Goal: Information Seeking & Learning: Learn about a topic

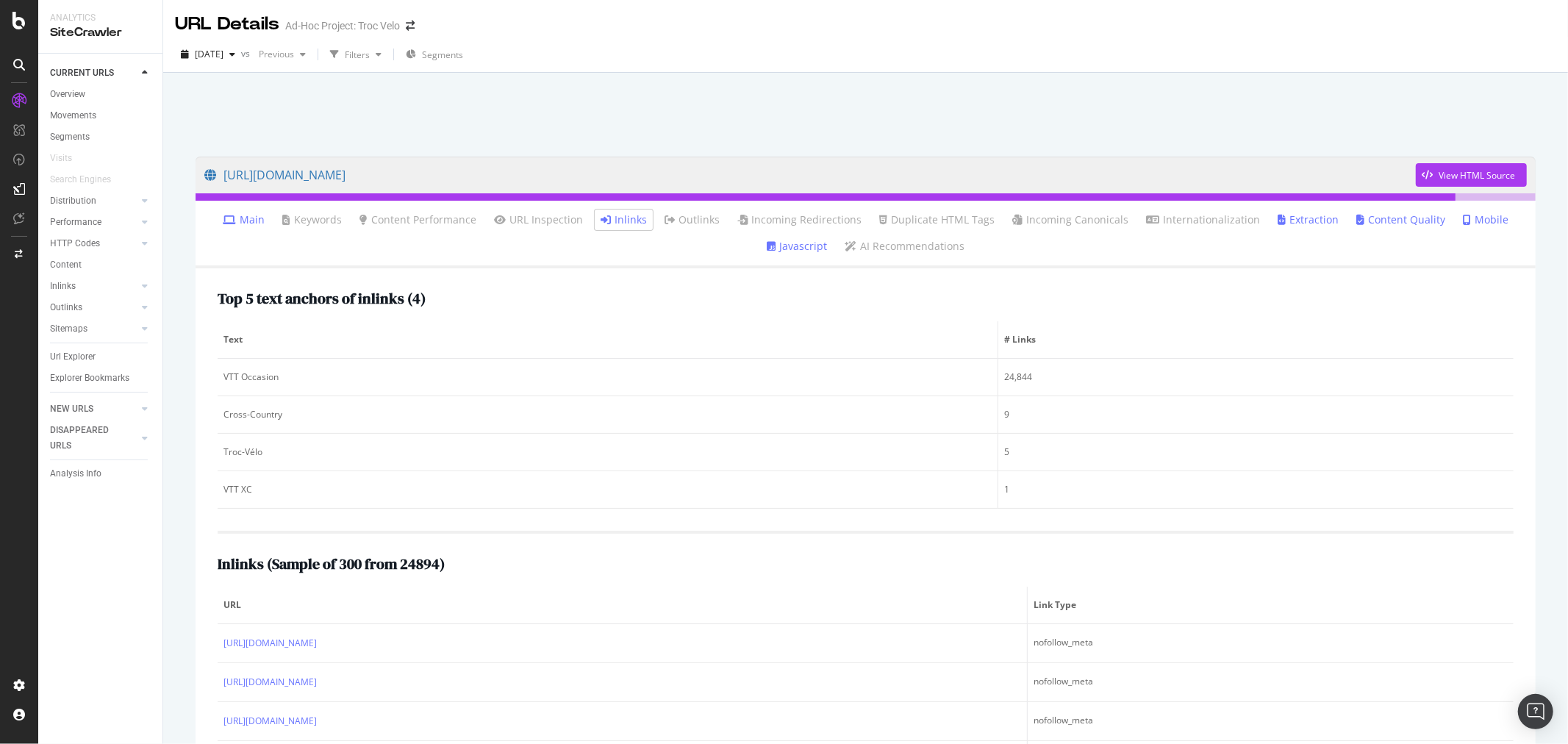
scroll to position [144, 0]
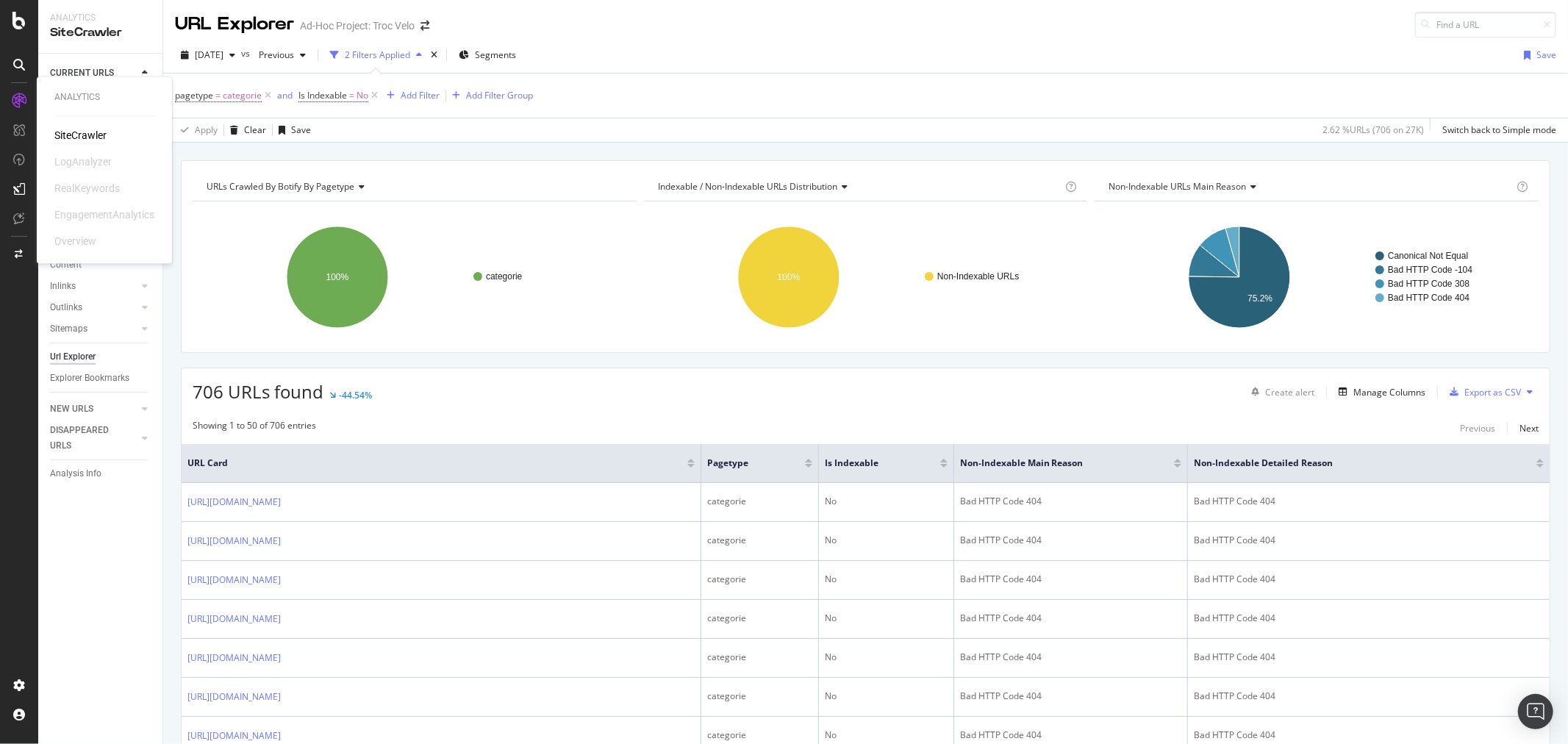
click at [75, 128] on div "SiteCrawler" at bounding box center [80, 136] width 52 height 15
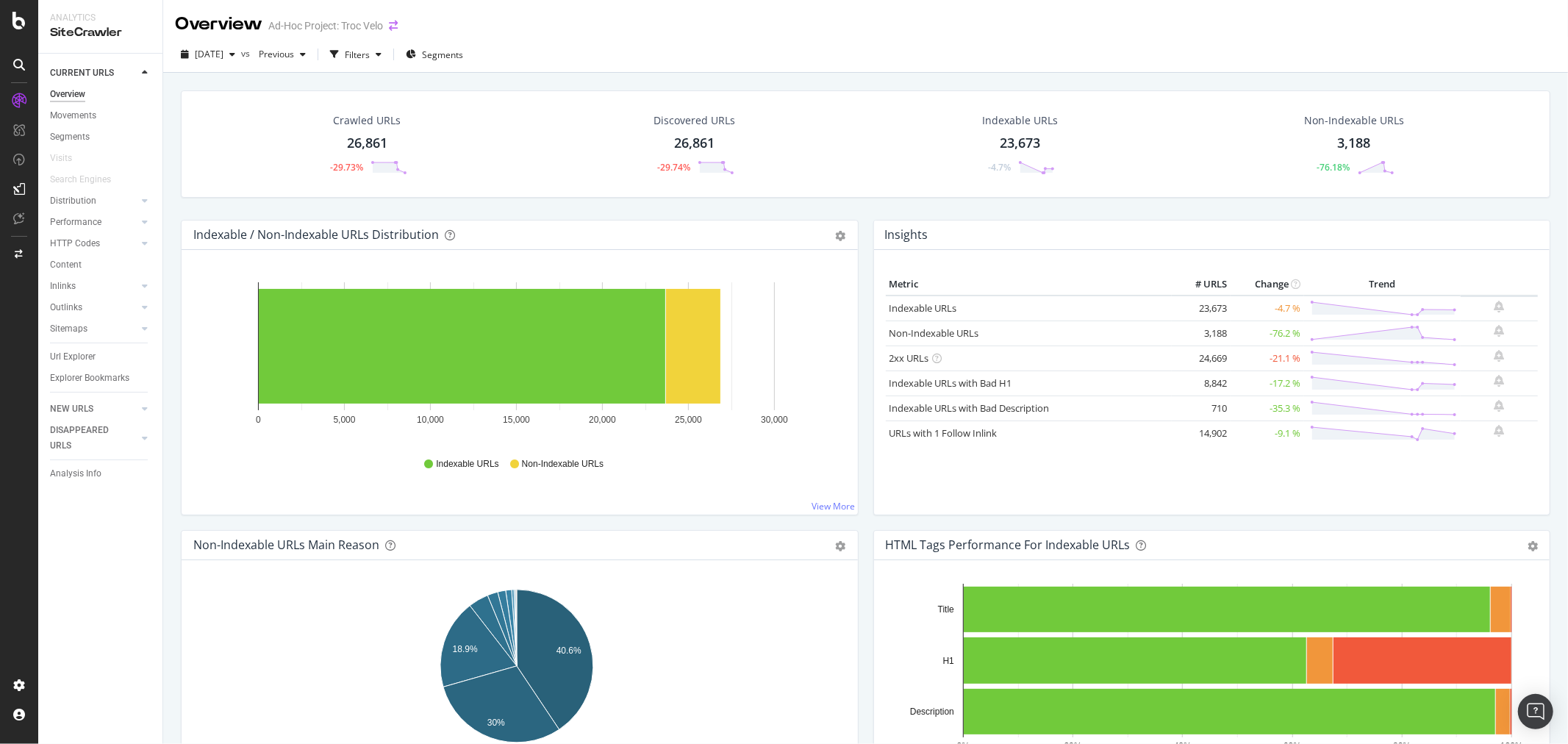
click at [398, 23] on icon "arrow-right-arrow-left" at bounding box center [393, 26] width 9 height 10
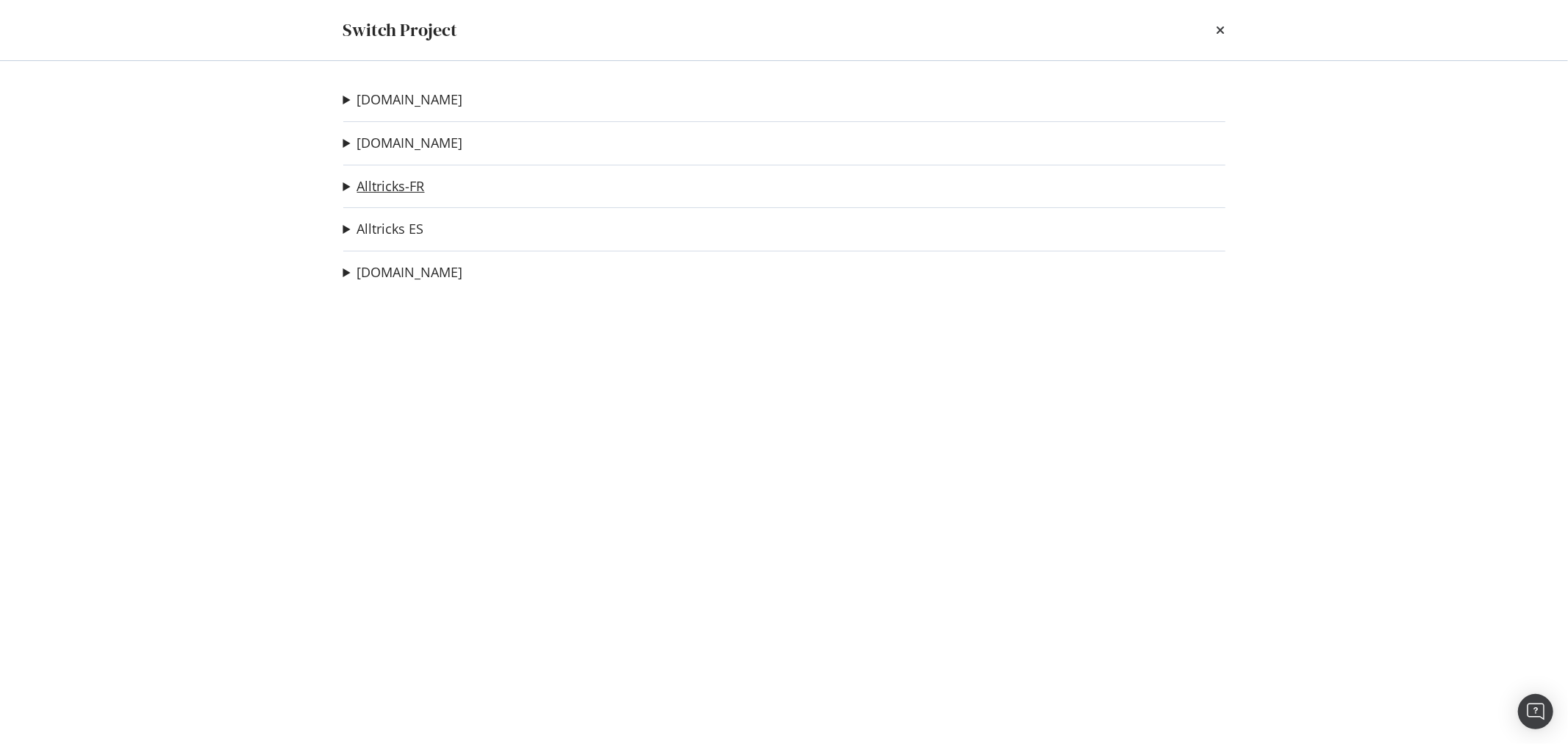
click at [409, 194] on link "Alltricks-FR" at bounding box center [391, 186] width 68 height 15
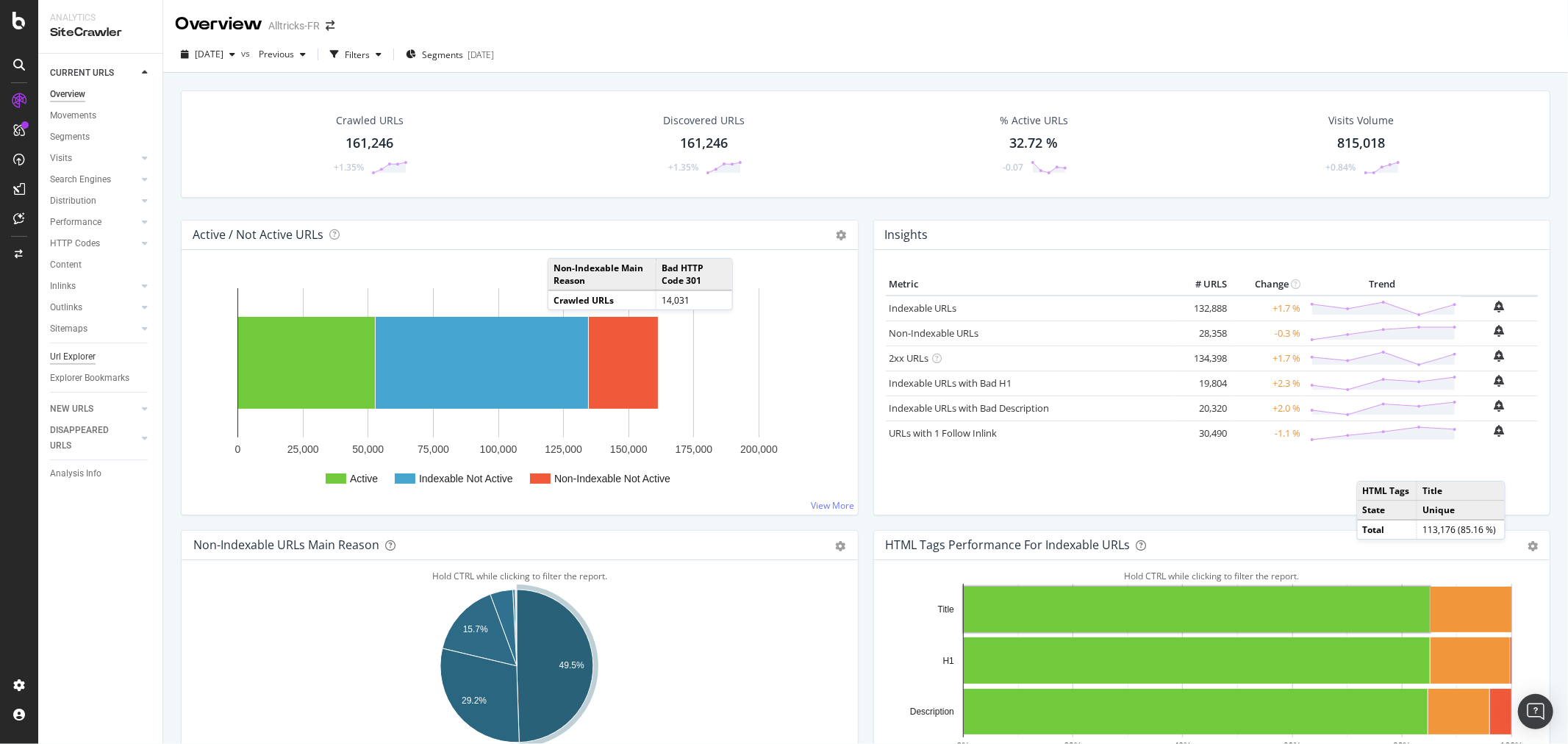
click at [88, 352] on div "Url Explorer" at bounding box center [73, 357] width 45 height 15
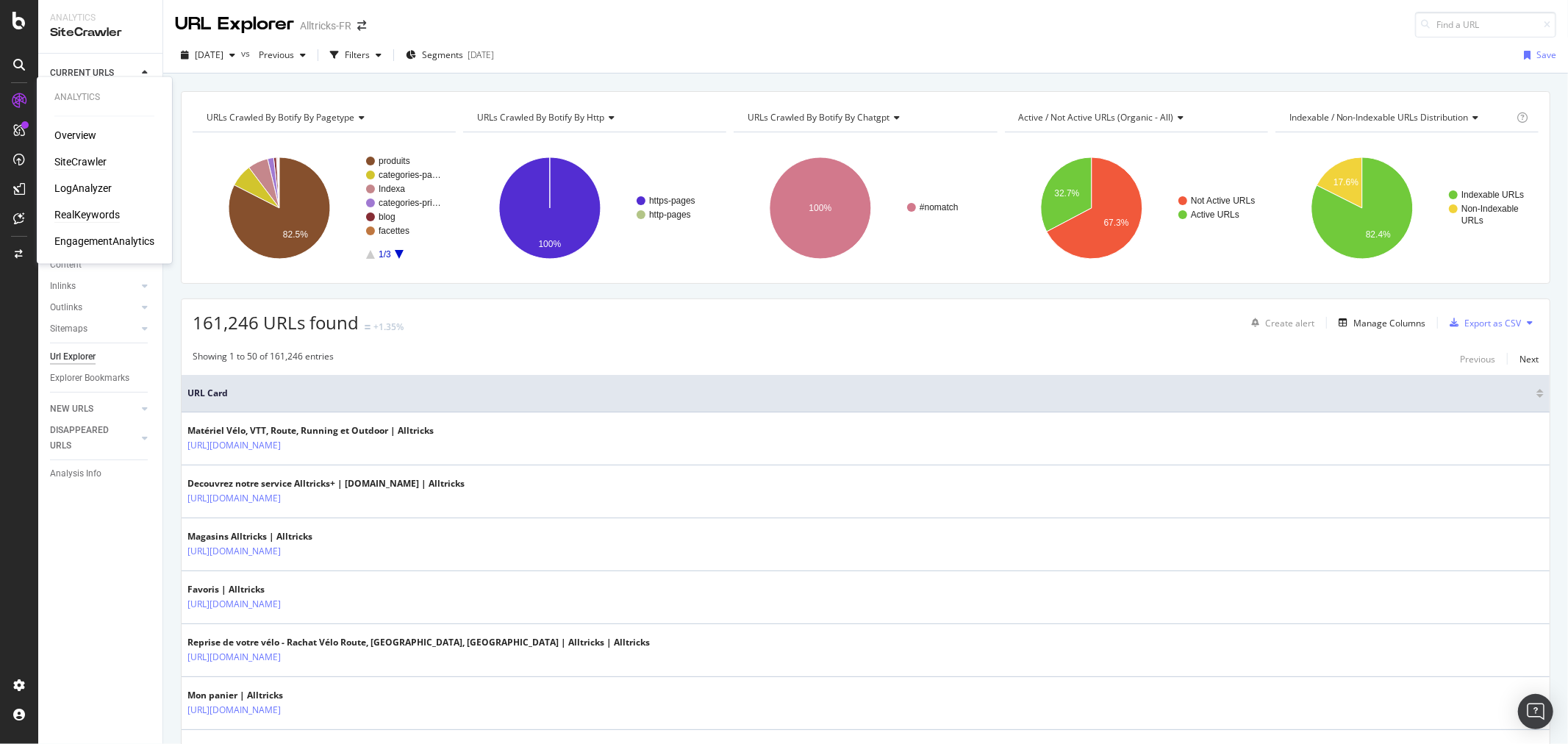
click at [98, 211] on div "RealKeywords" at bounding box center [86, 215] width 65 height 15
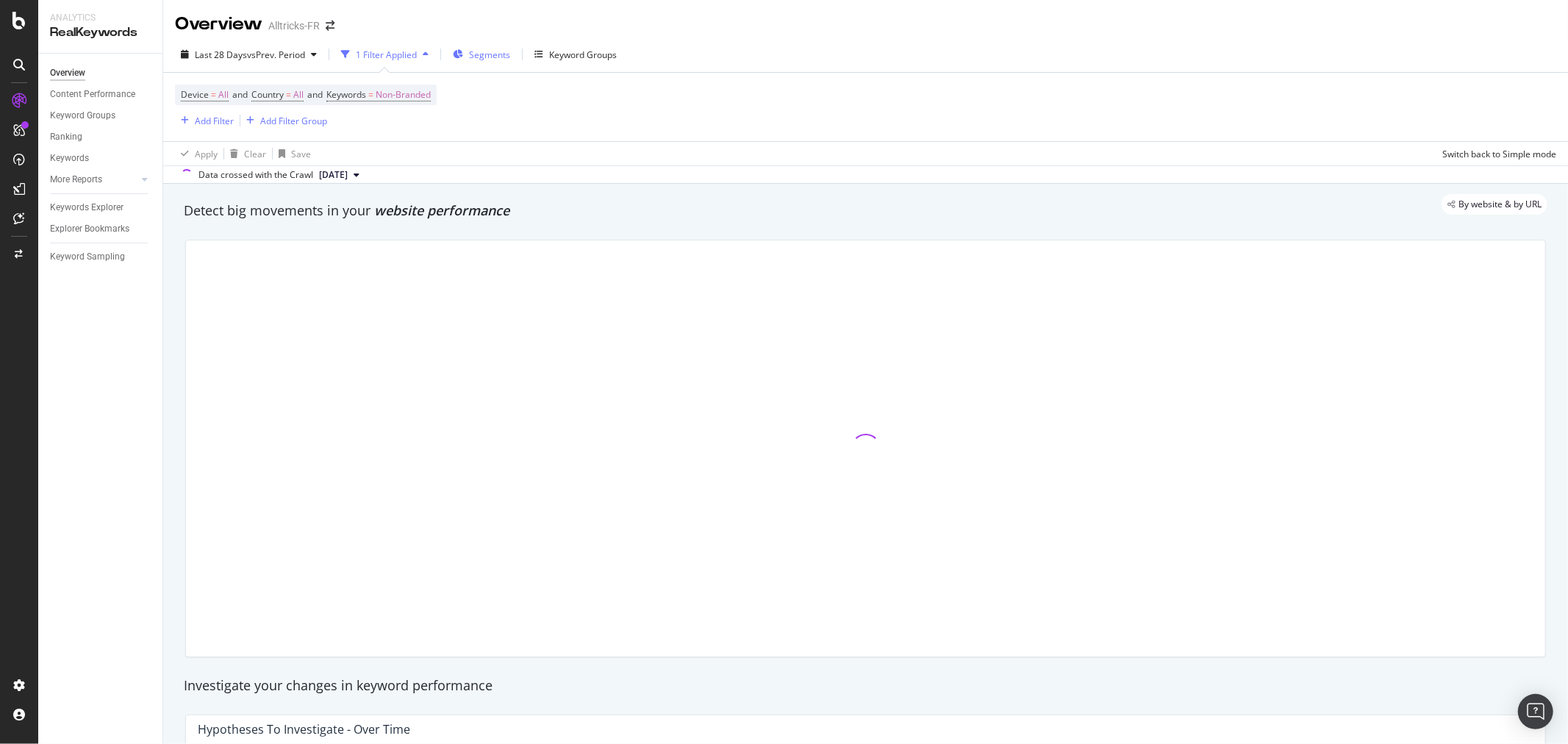
click at [500, 60] on span "Segments" at bounding box center [489, 54] width 41 height 12
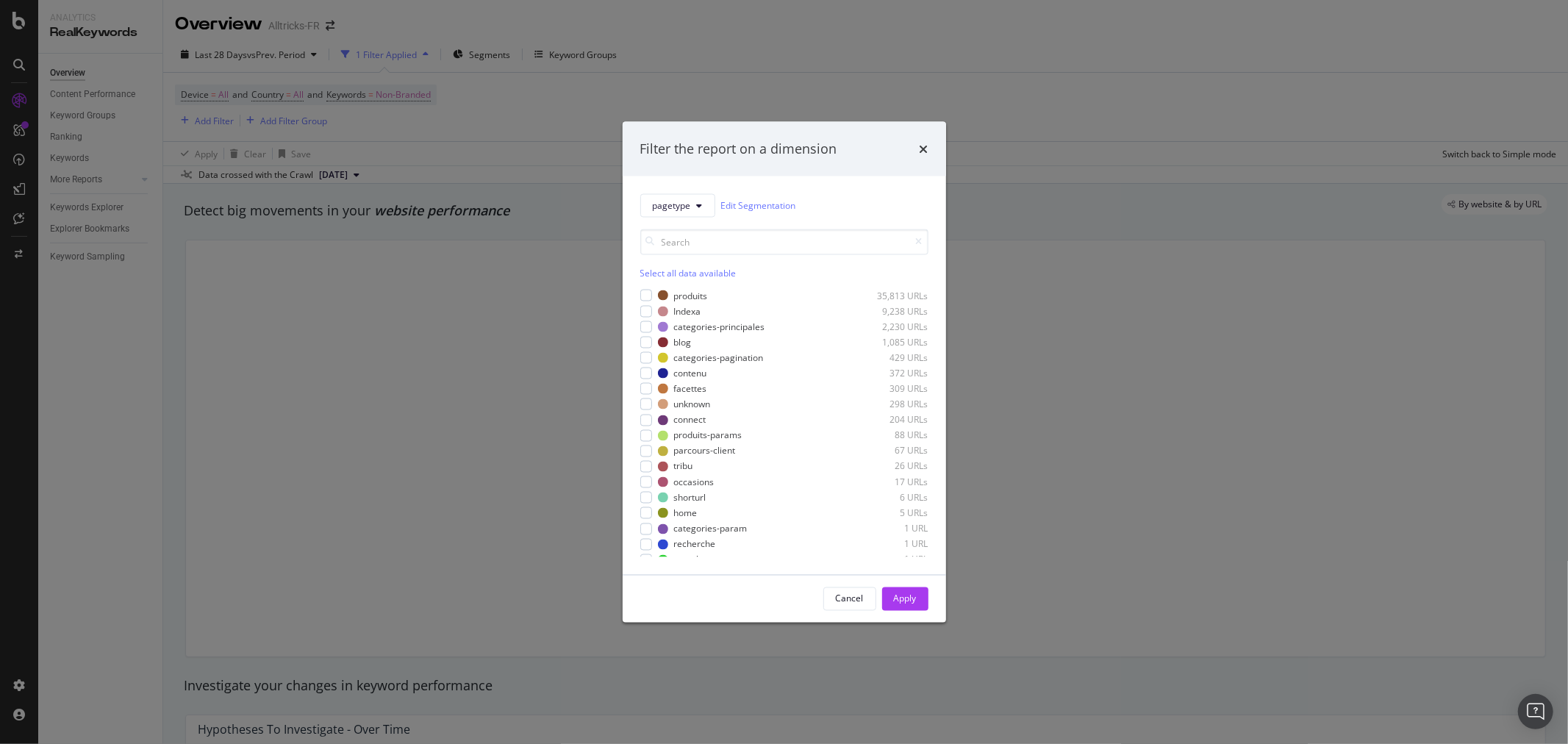
click at [575, 54] on div "Filter the report on a dimension pagetype Edit Segmentation Select all data ava…" at bounding box center [784, 372] width 1568 height 744
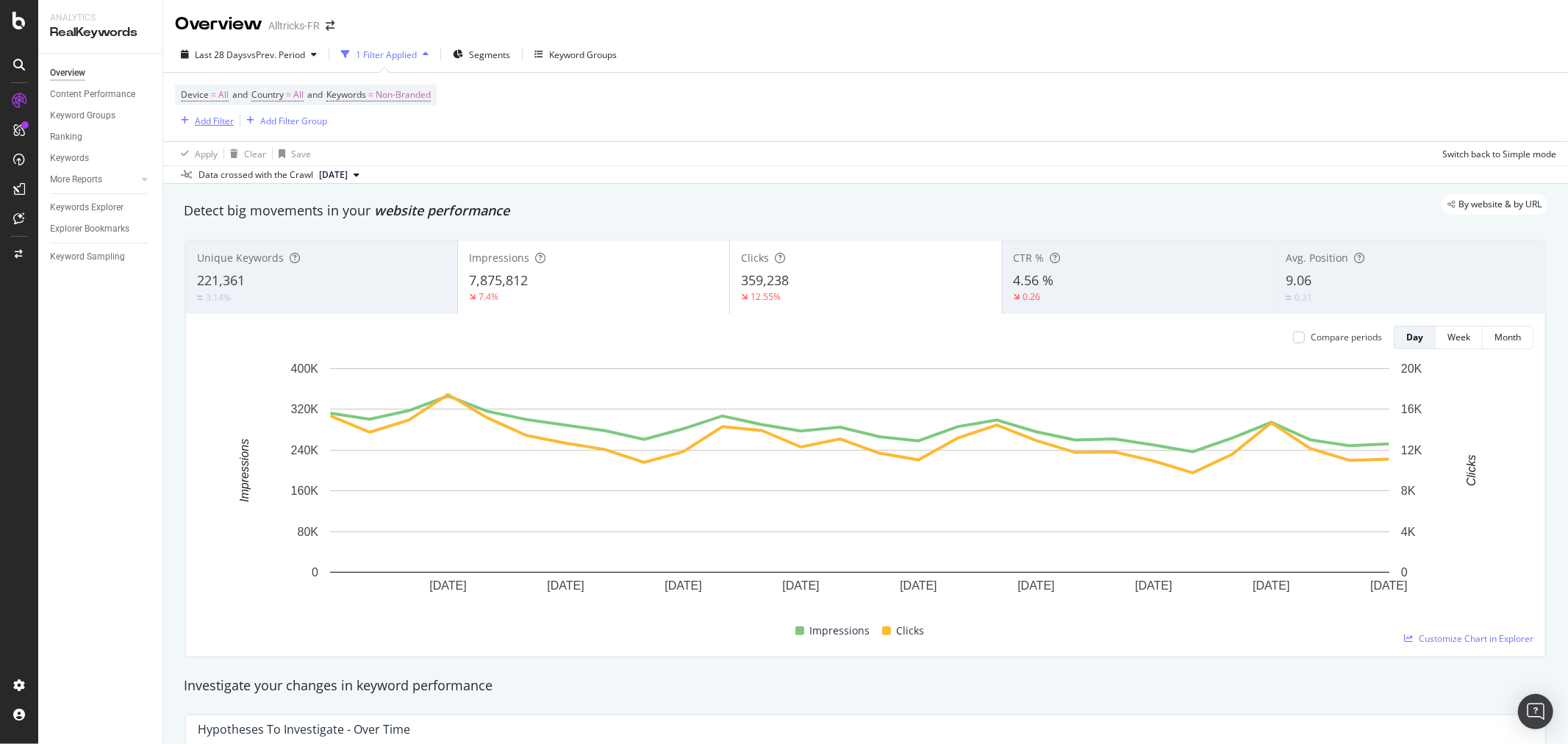
click at [206, 122] on div "Add Filter" at bounding box center [214, 120] width 39 height 12
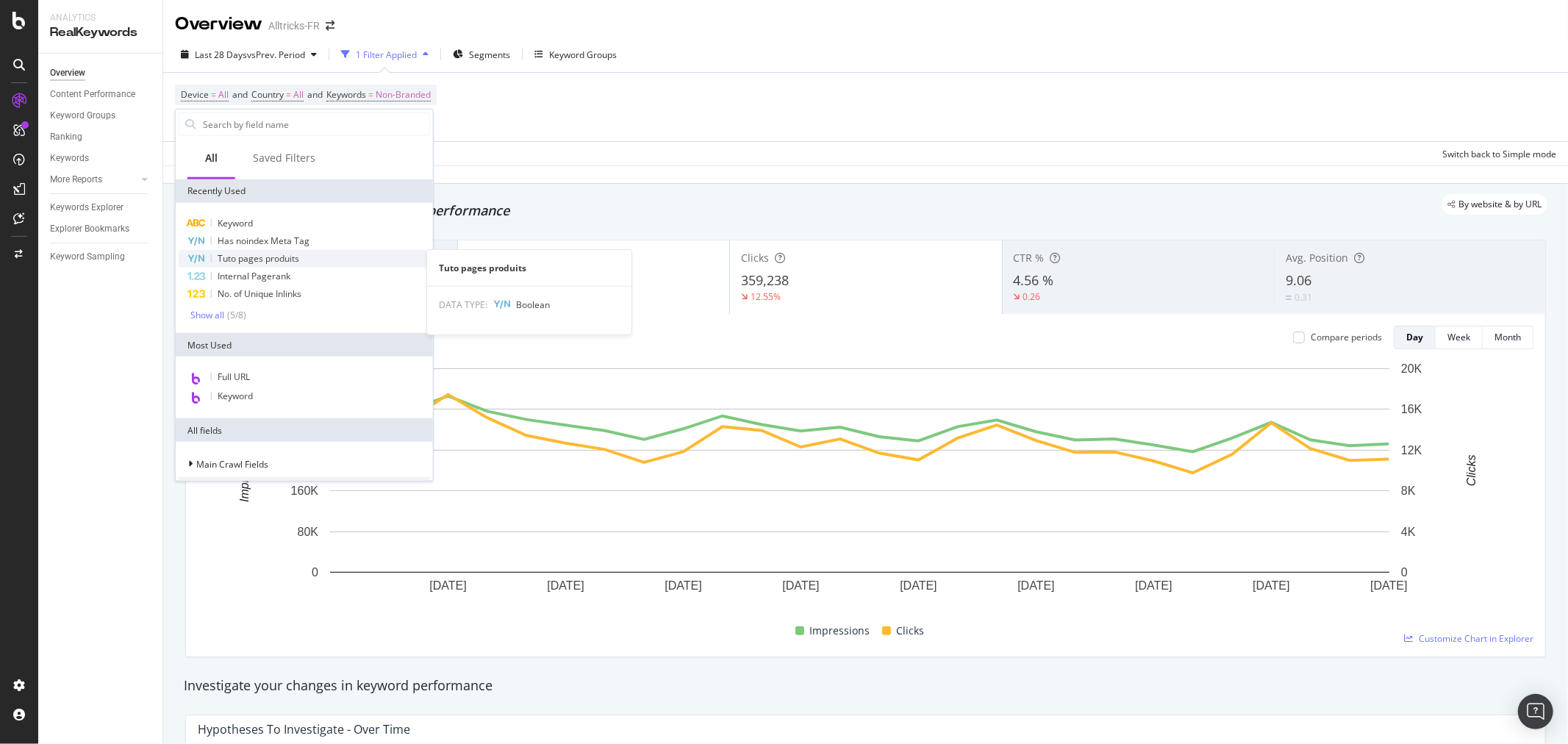
click at [289, 261] on span "Tuto pages produits" at bounding box center [258, 258] width 81 height 12
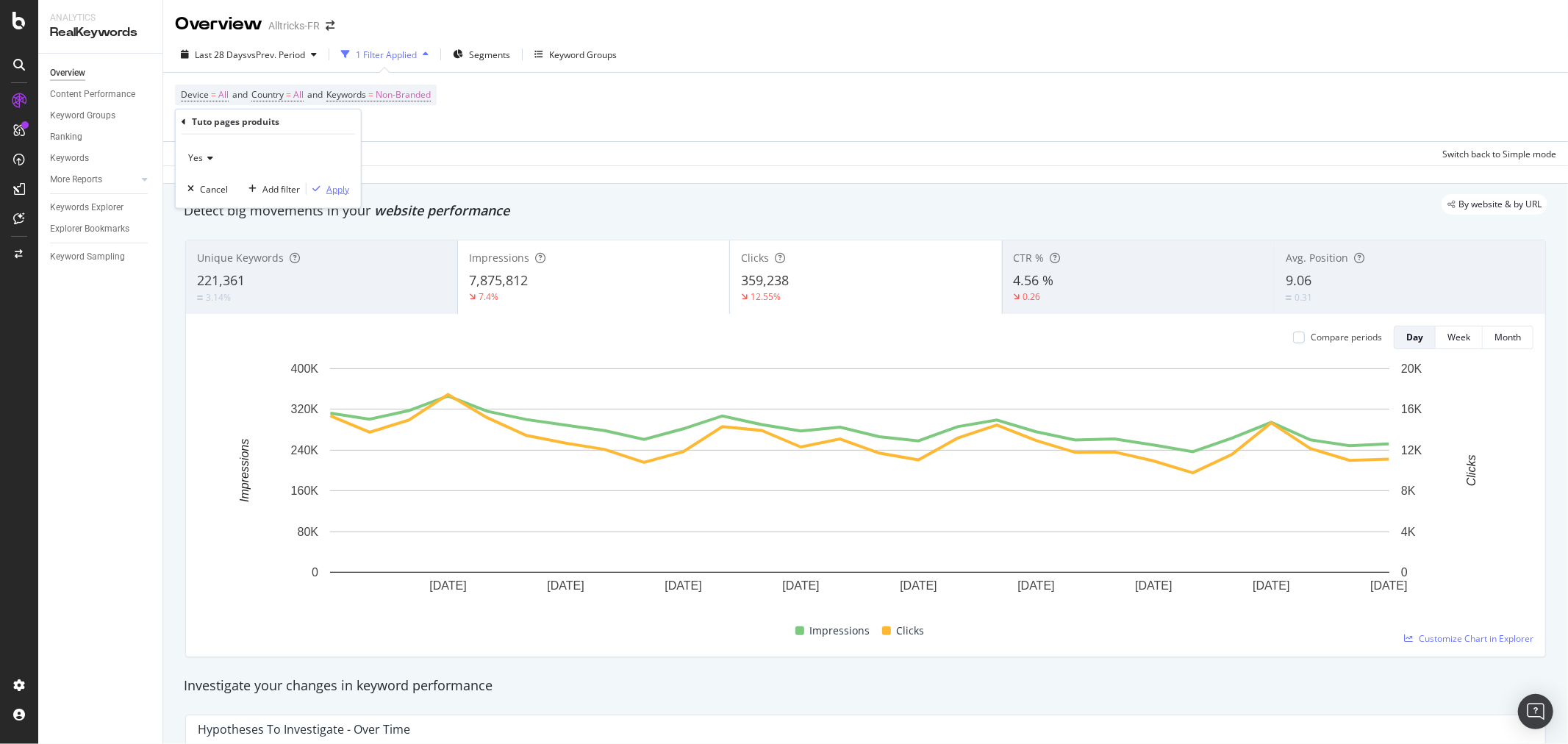
click at [332, 184] on div "Apply" at bounding box center [338, 188] width 23 height 12
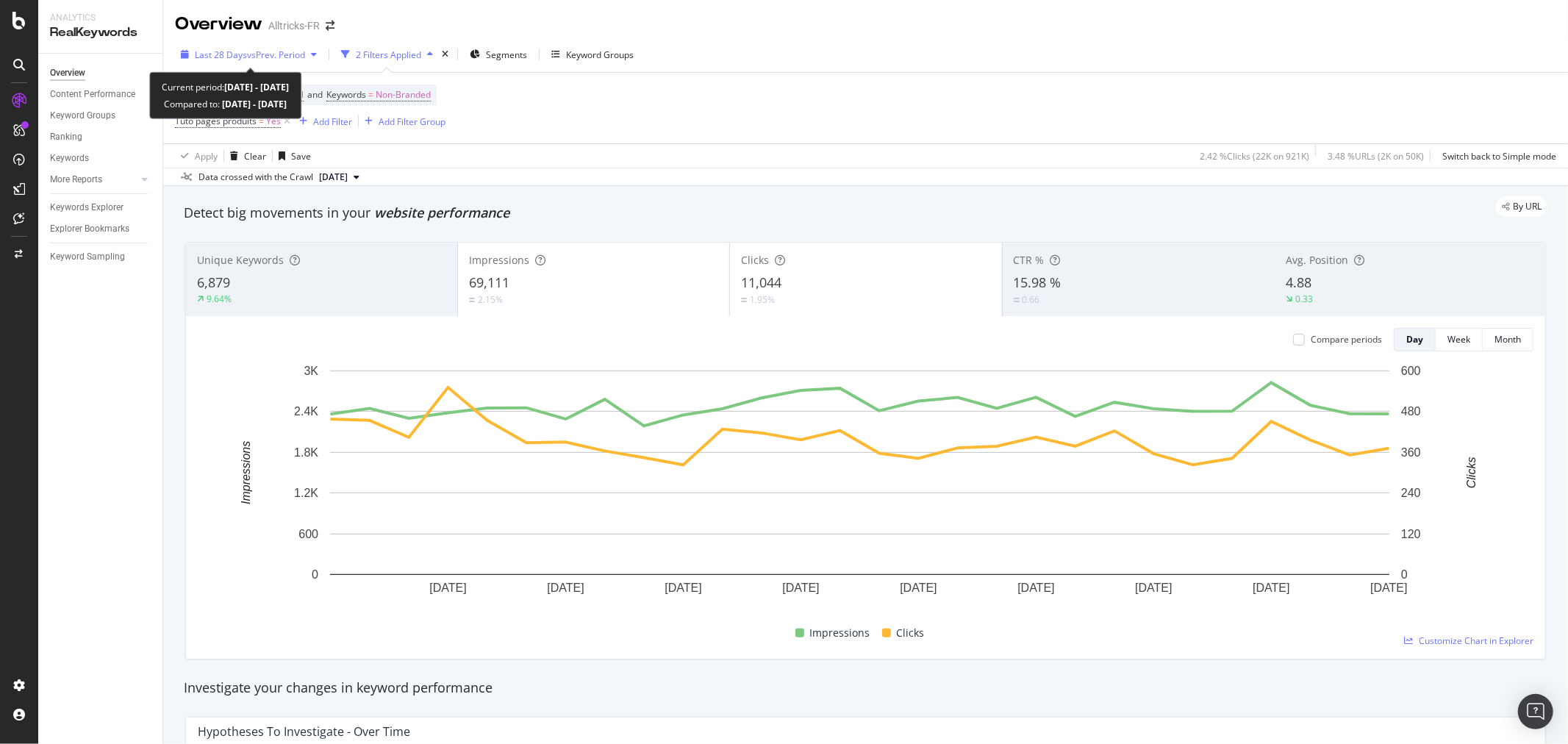
click at [274, 53] on span "vs Prev. Period" at bounding box center [276, 54] width 58 height 12
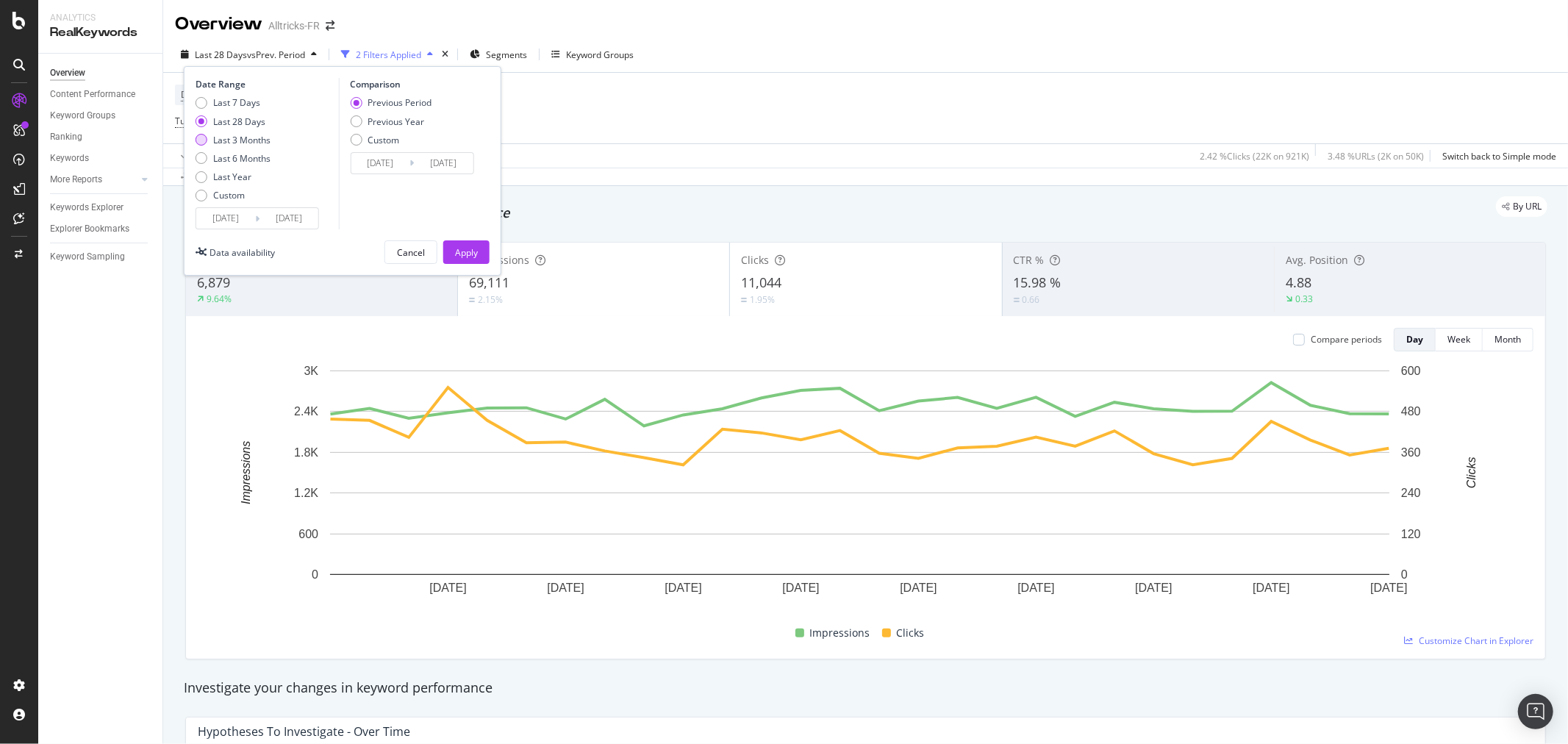
click at [238, 138] on div "Last 3 Months" at bounding box center [241, 140] width 57 height 12
type input "[DATE]"
click at [455, 254] on div "Apply" at bounding box center [466, 252] width 23 height 12
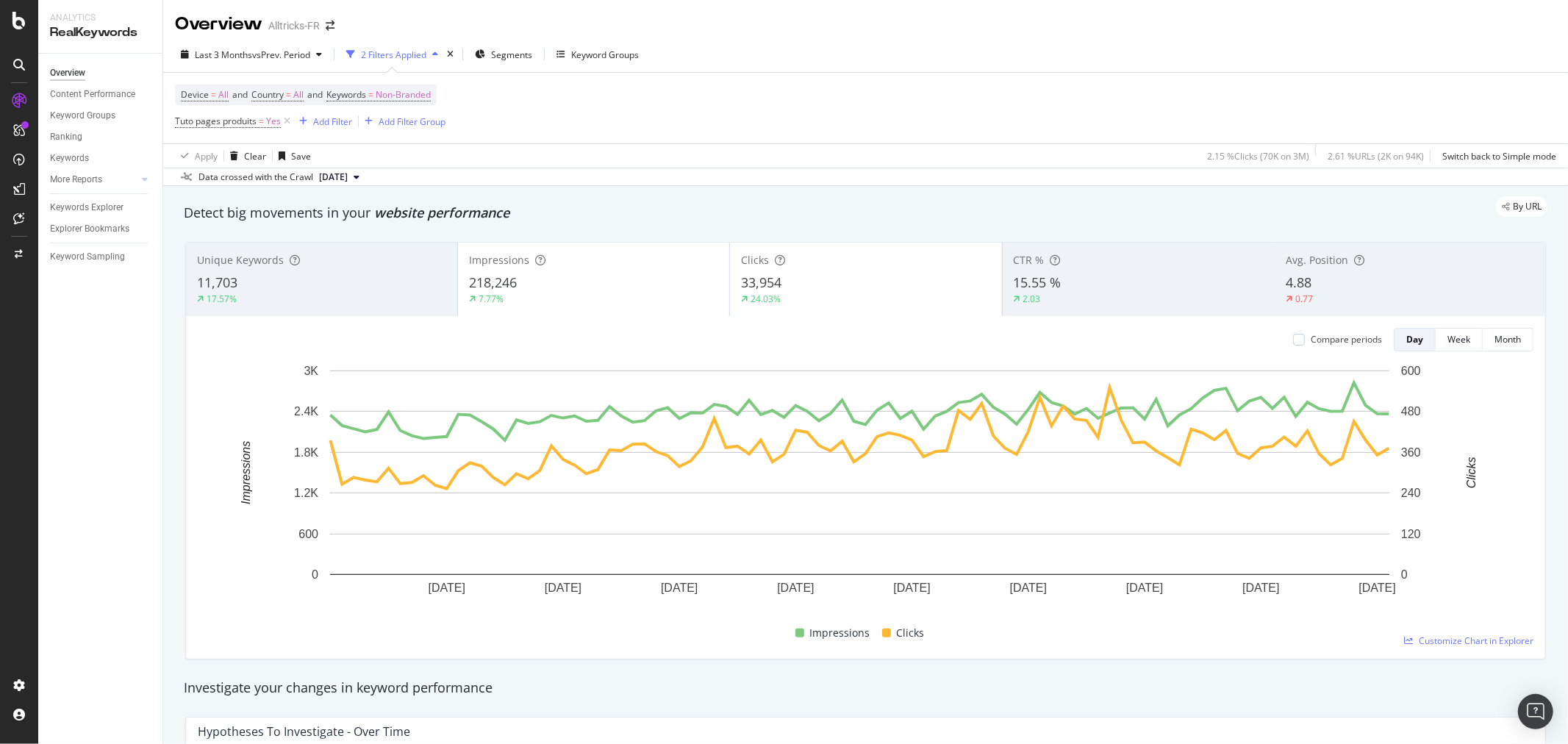
click at [366, 276] on div "11,703" at bounding box center [321, 283] width 249 height 19
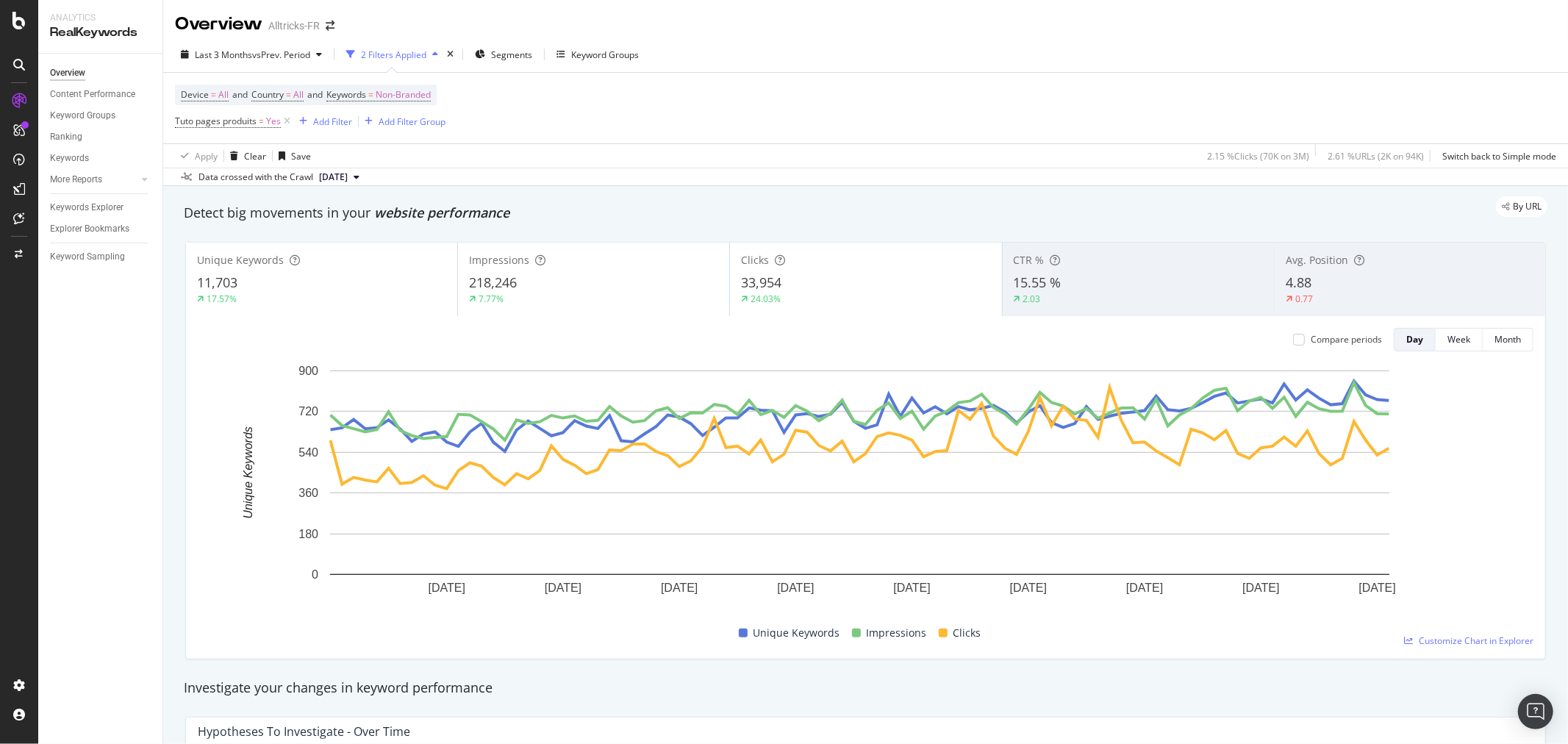
click at [362, 282] on div "11,703" at bounding box center [321, 283] width 249 height 19
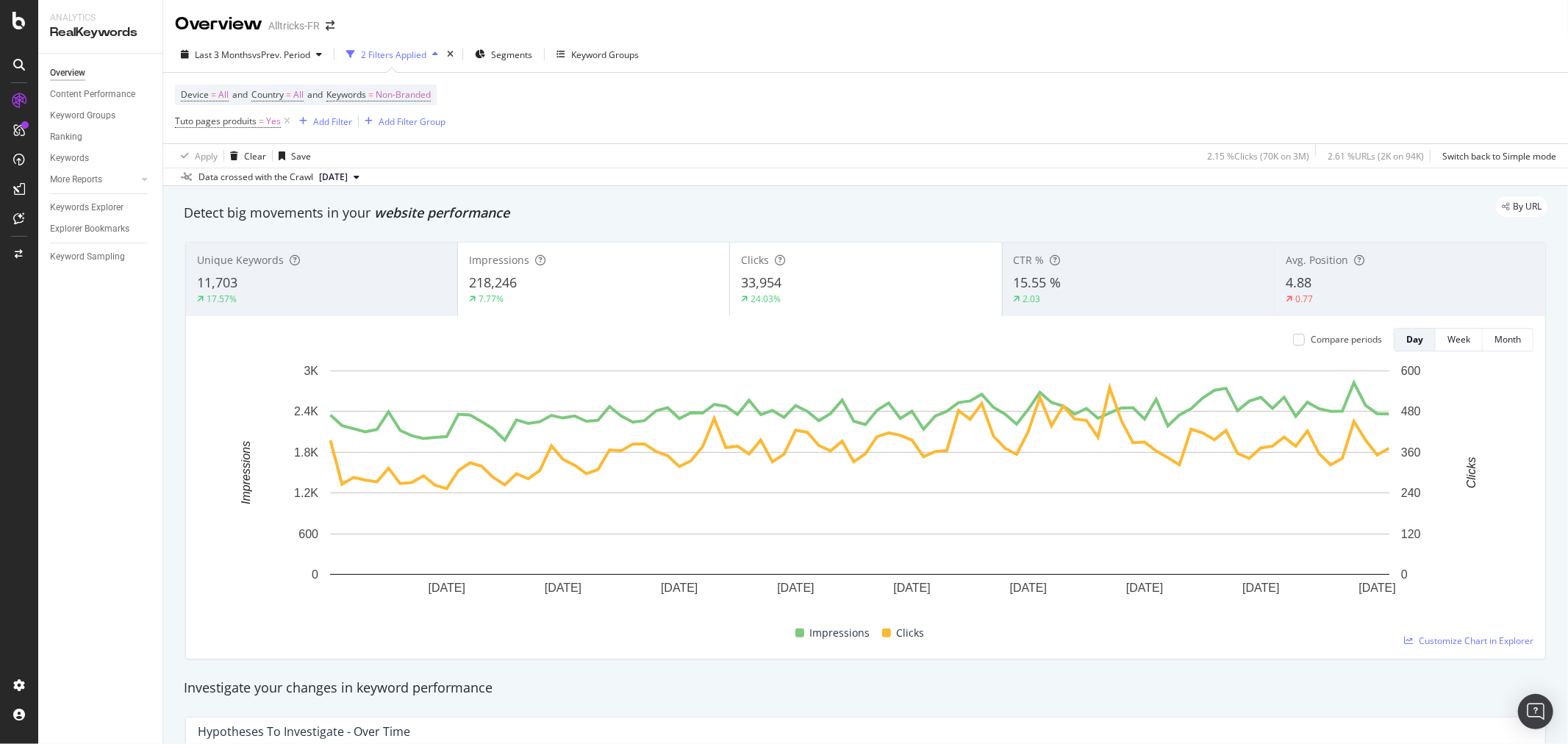
click at [1345, 285] on div "4.88" at bounding box center [1410, 283] width 248 height 19
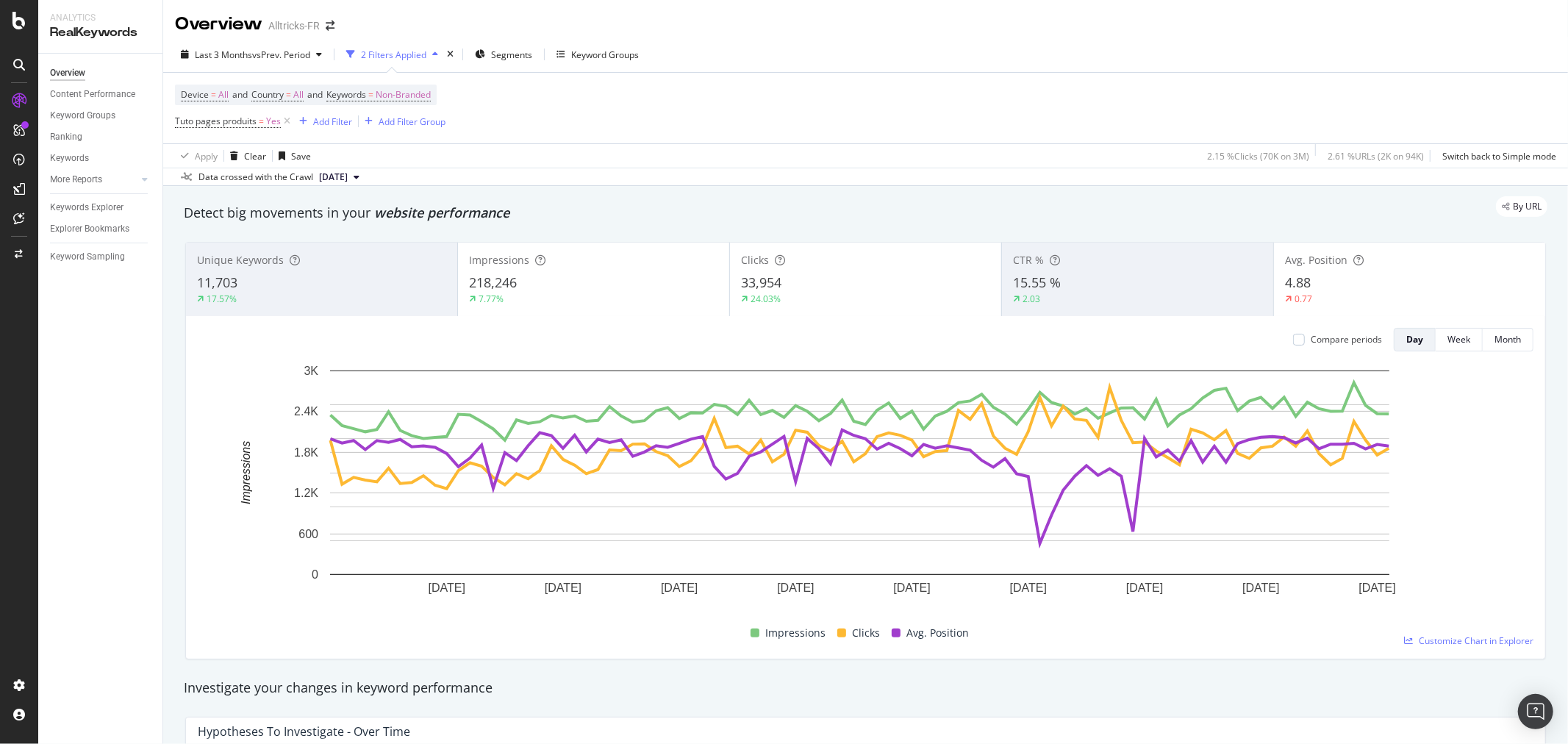
click at [1412, 288] on div "4.88" at bounding box center [1409, 283] width 249 height 19
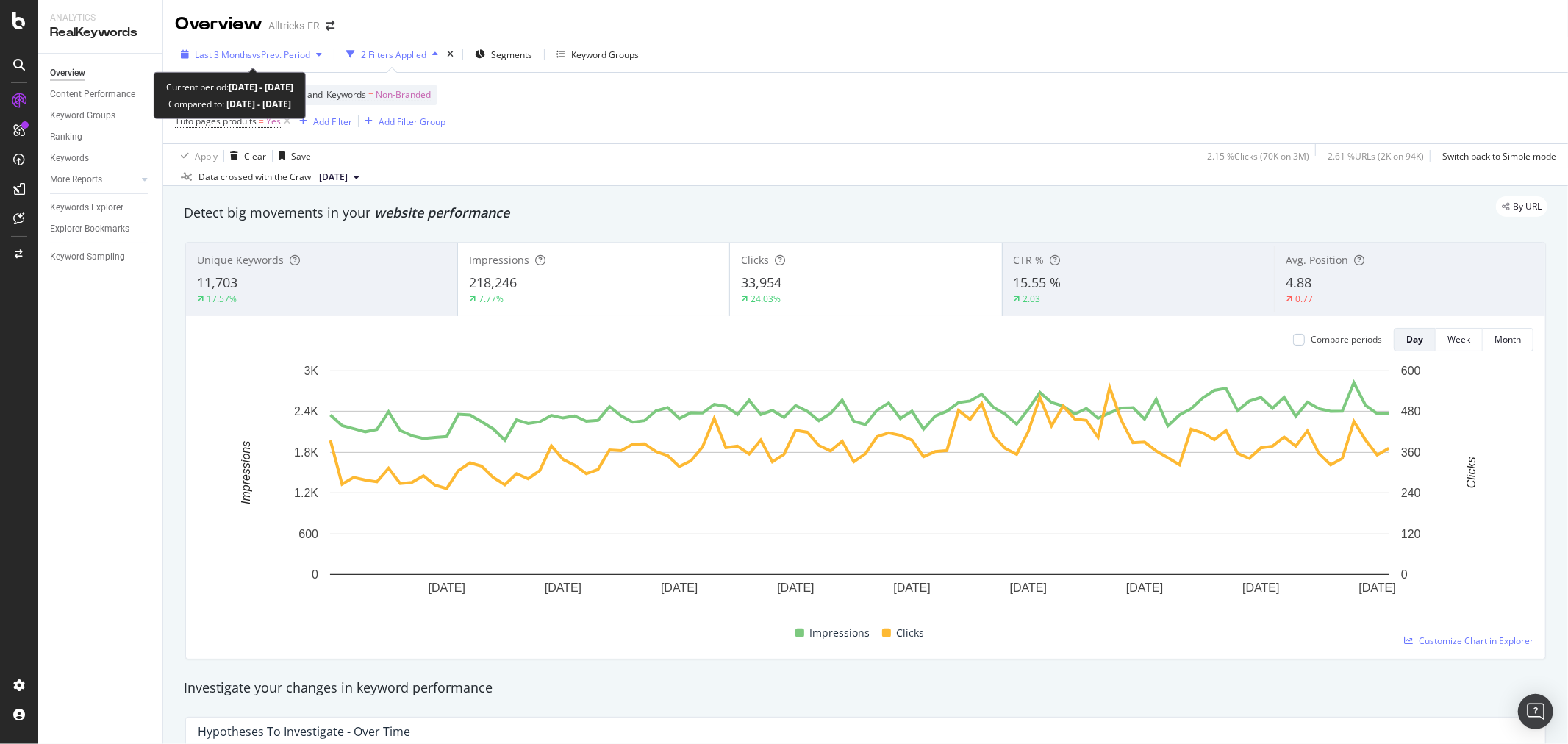
click at [251, 54] on span "Last 3 Months" at bounding box center [223, 54] width 57 height 12
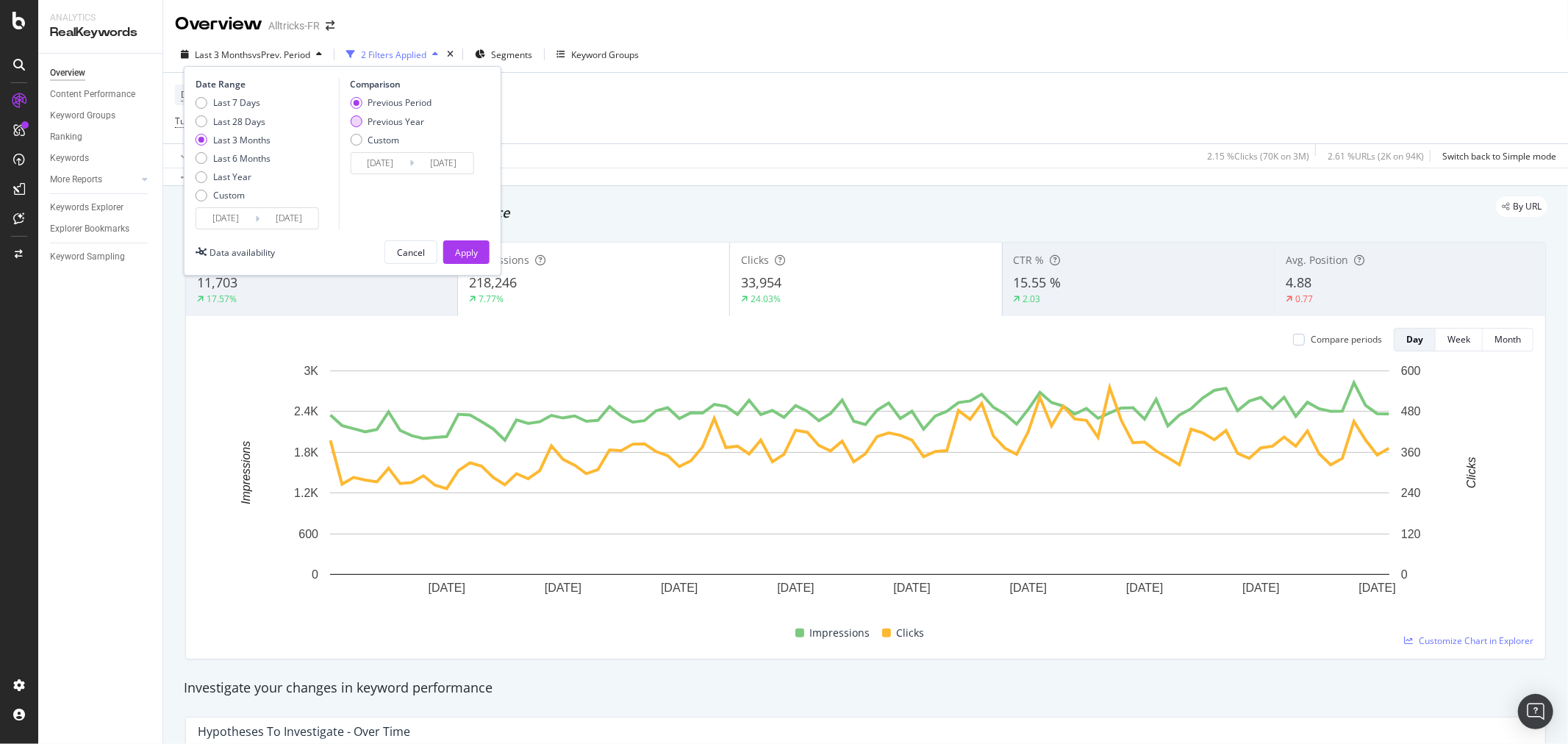
click at [401, 125] on div "Previous Year" at bounding box center [396, 121] width 56 height 12
type input "[DATE]"
click at [473, 254] on div "Apply" at bounding box center [466, 252] width 23 height 12
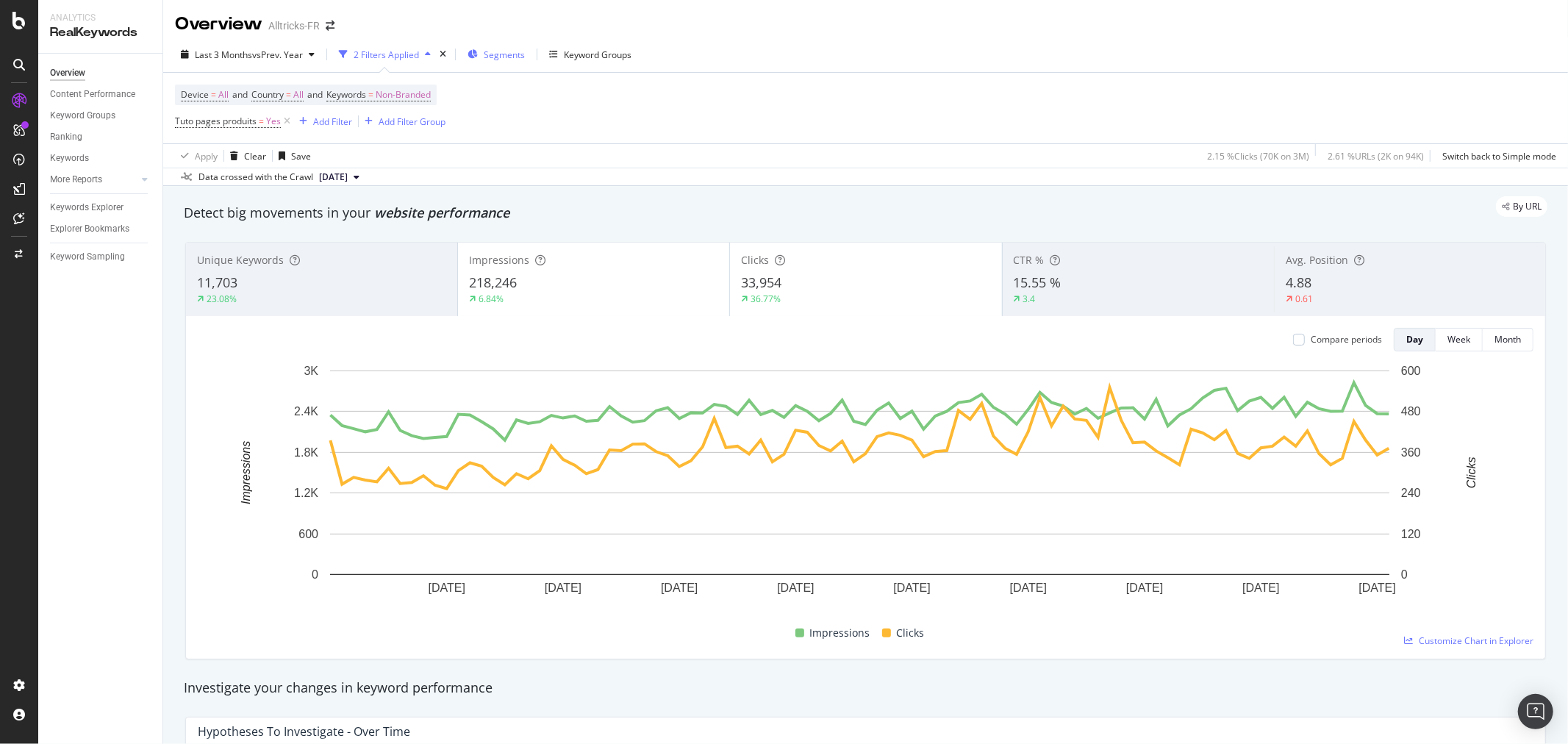
click at [503, 59] on span "Segments" at bounding box center [504, 54] width 41 height 12
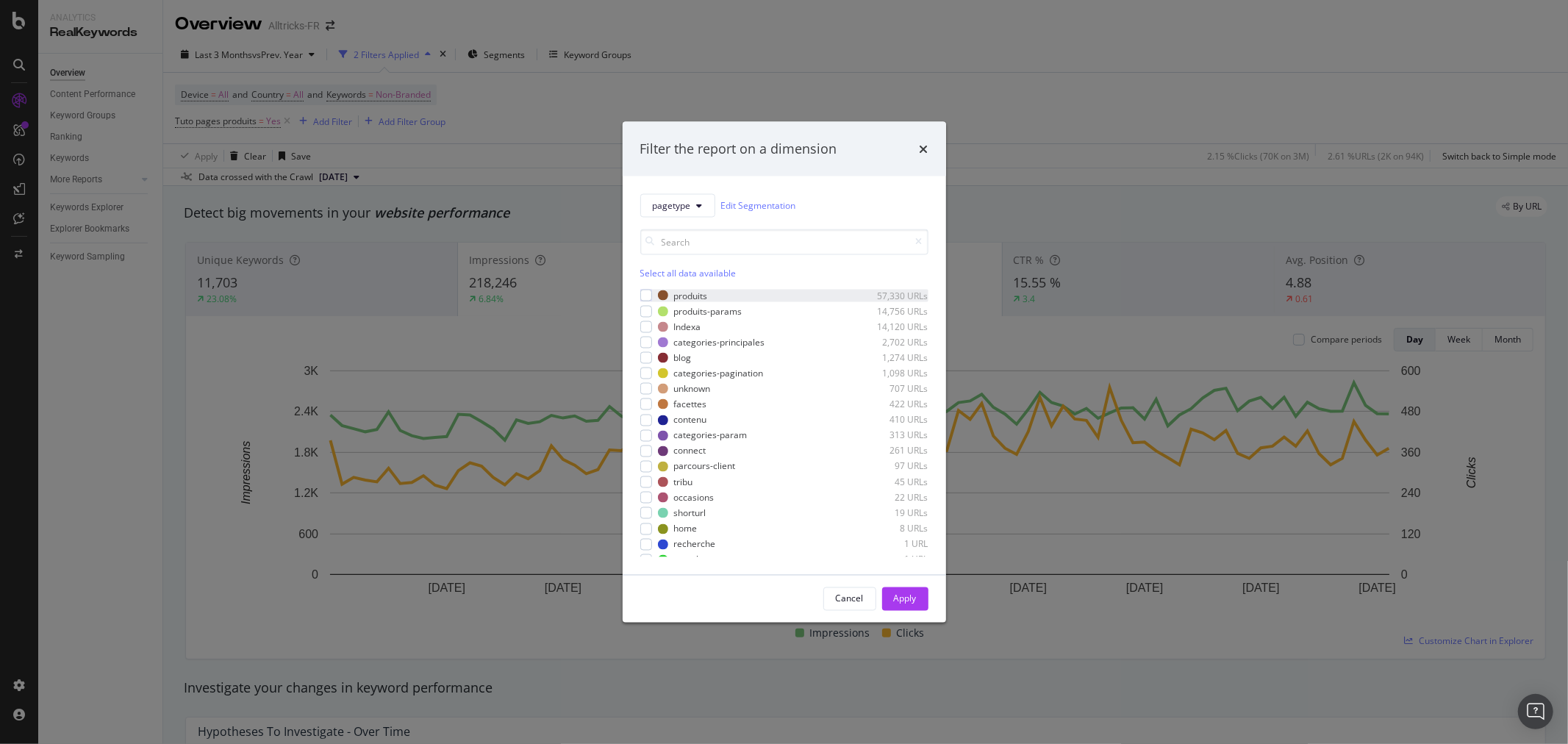
click at [652, 298] on div "produits 57,330 URLs" at bounding box center [784, 295] width 288 height 12
click at [899, 591] on div "Apply" at bounding box center [905, 598] width 23 height 22
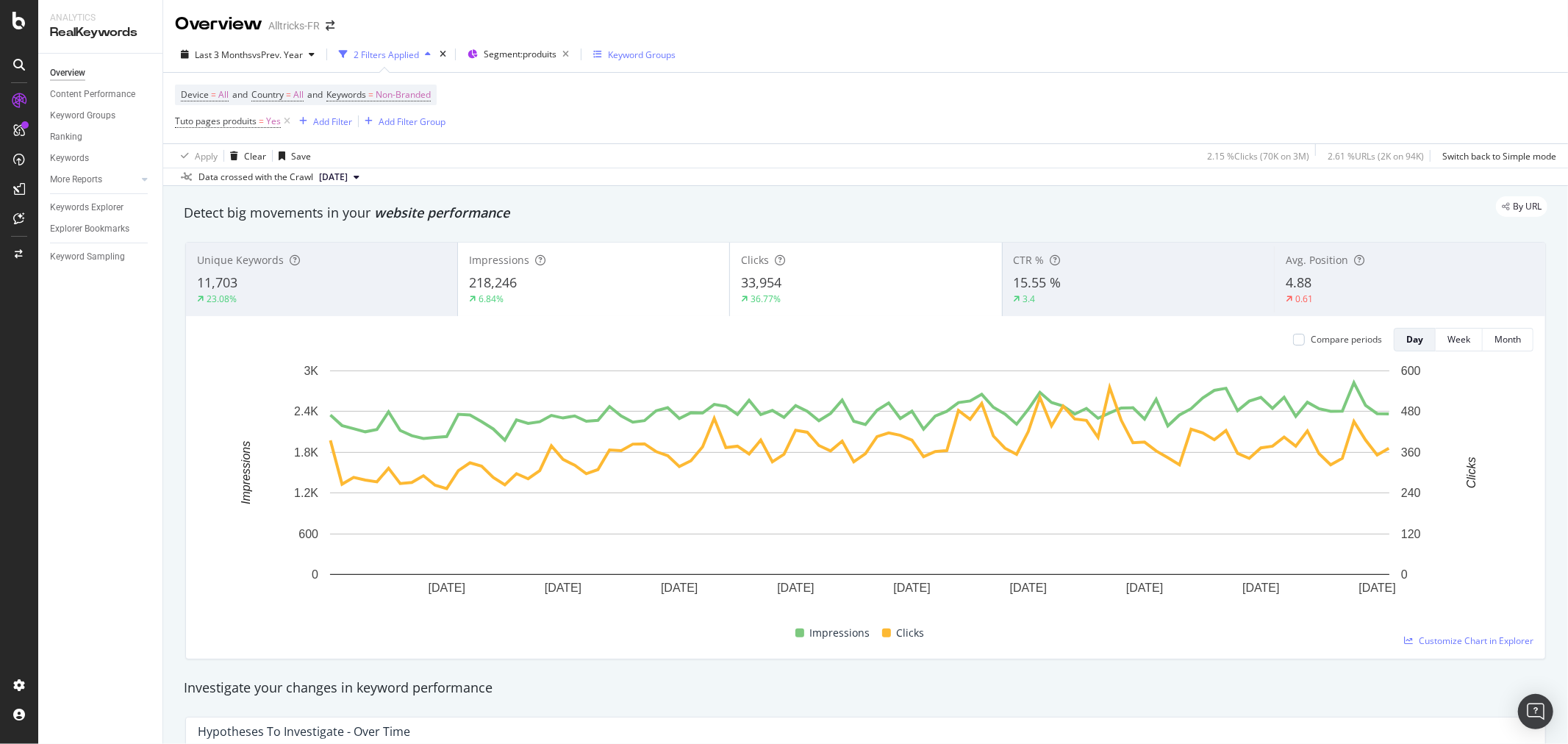
click at [608, 59] on div "Keyword Groups" at bounding box center [634, 54] width 82 height 12
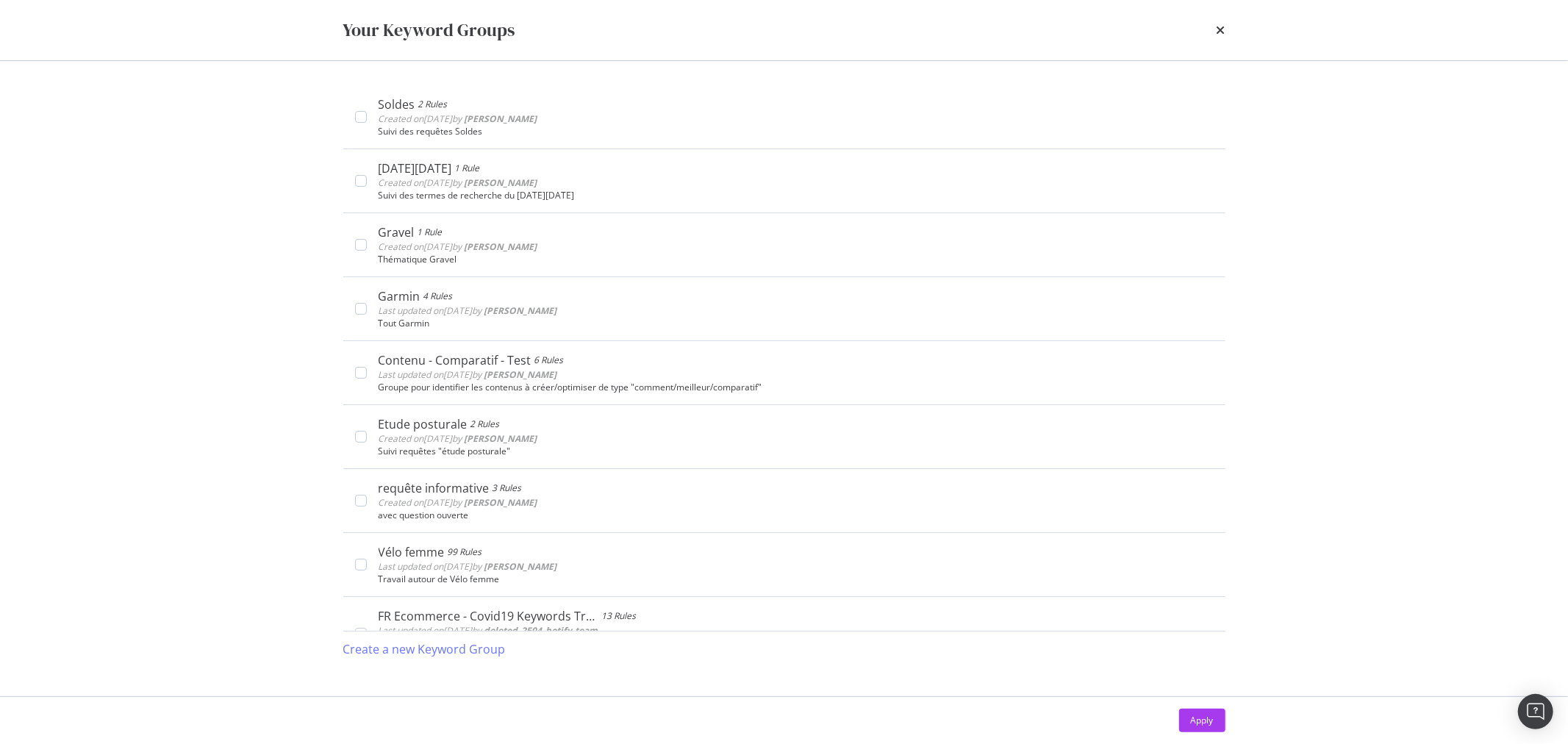
scroll to position [571, 0]
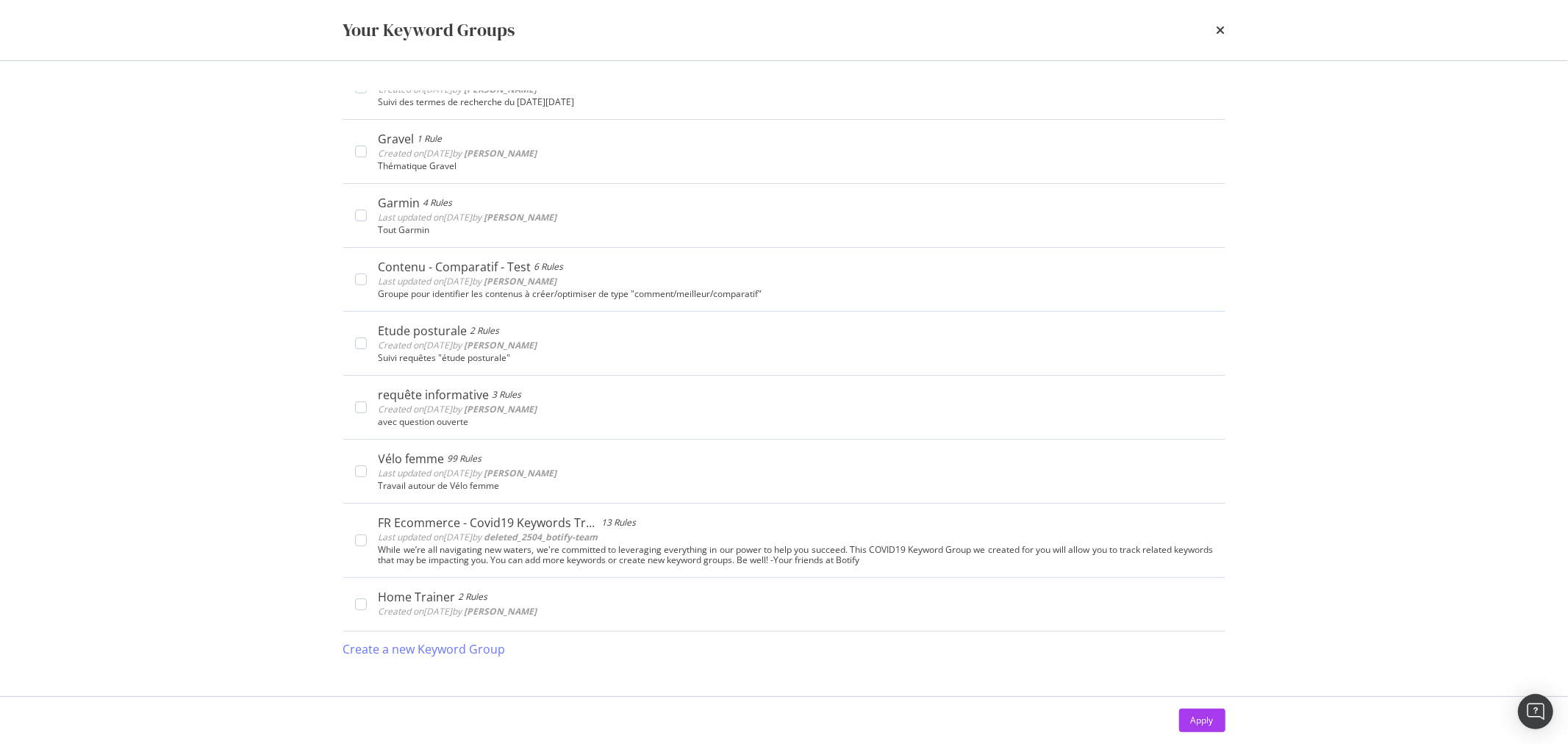
click at [1393, 207] on div "Your Keyword Groups Requete page marque gravel [DATE] - [DATE] 336 Rules Create…" at bounding box center [784, 372] width 1568 height 744
click at [1217, 31] on icon "times" at bounding box center [1220, 30] width 9 height 12
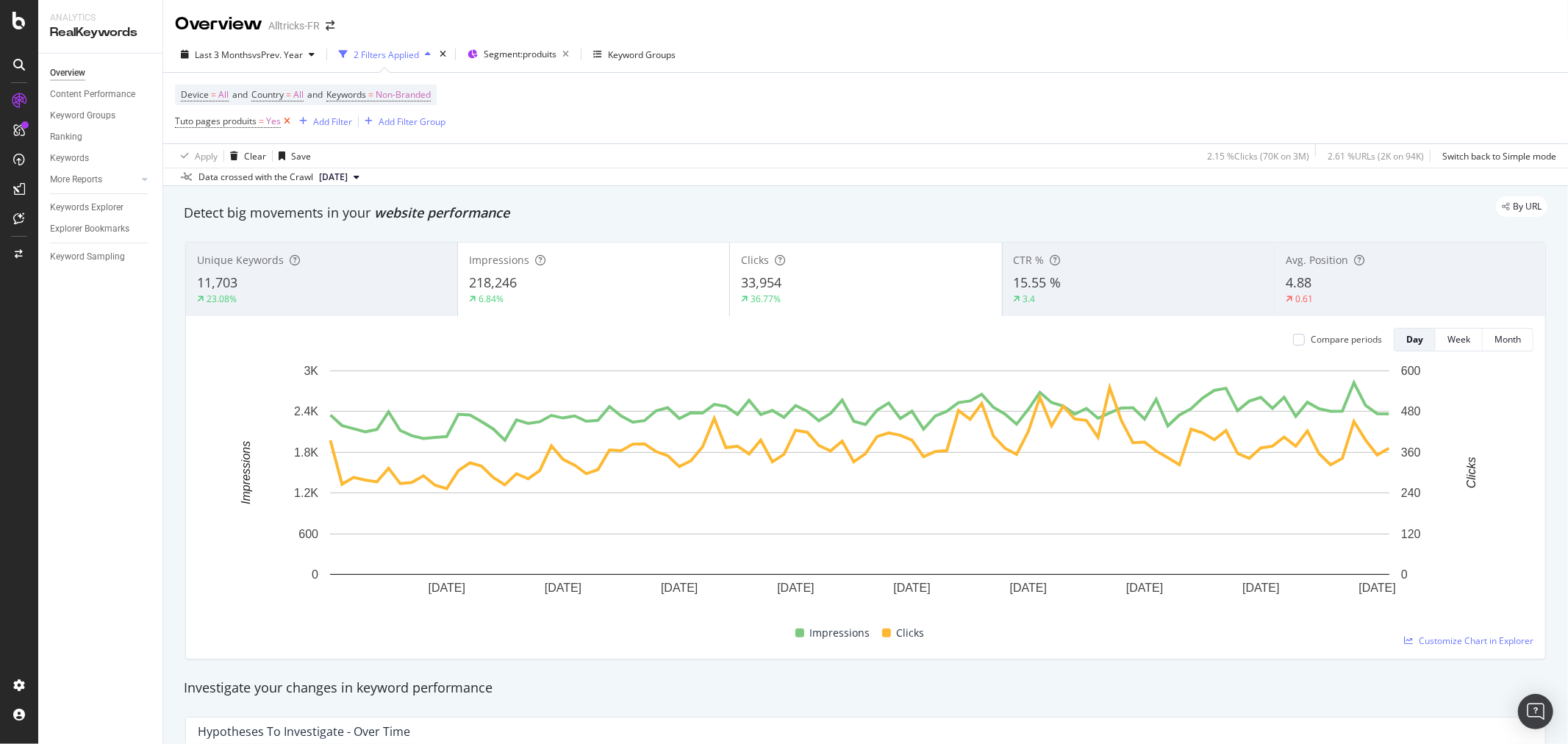
click at [288, 120] on icon at bounding box center [286, 121] width 12 height 15
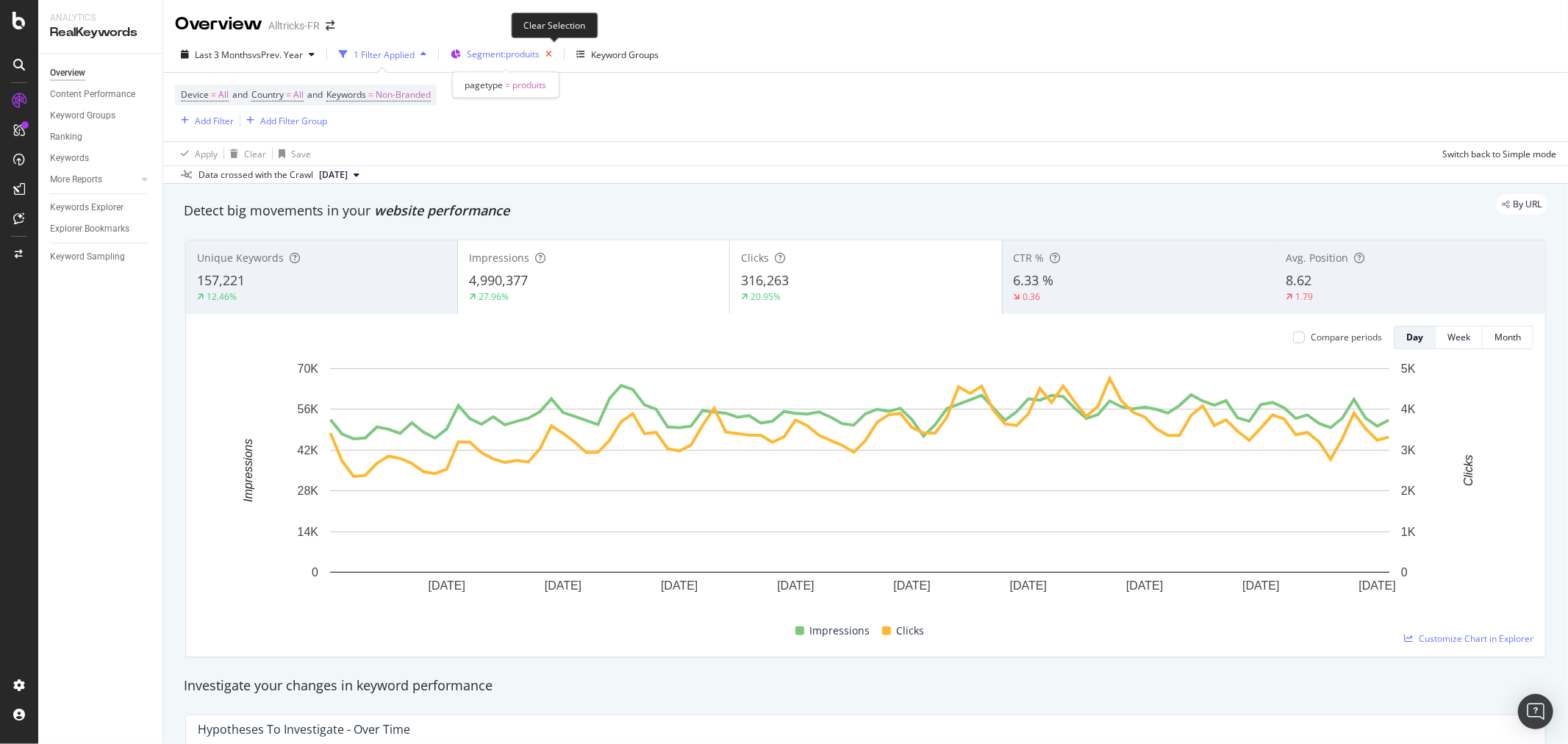
click at [554, 54] on icon "button" at bounding box center [548, 55] width 19 height 21
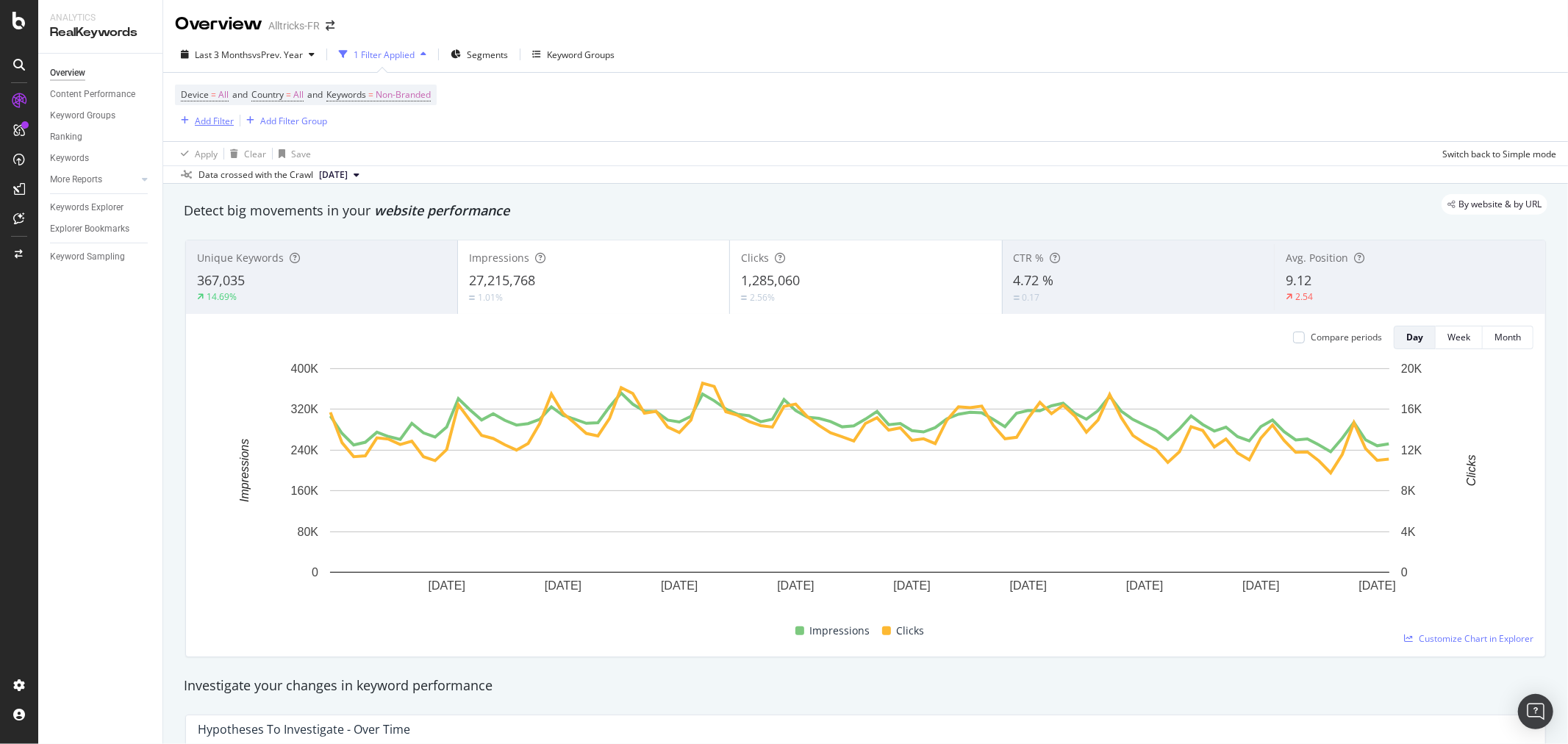
click at [200, 123] on div "Add Filter" at bounding box center [214, 120] width 39 height 12
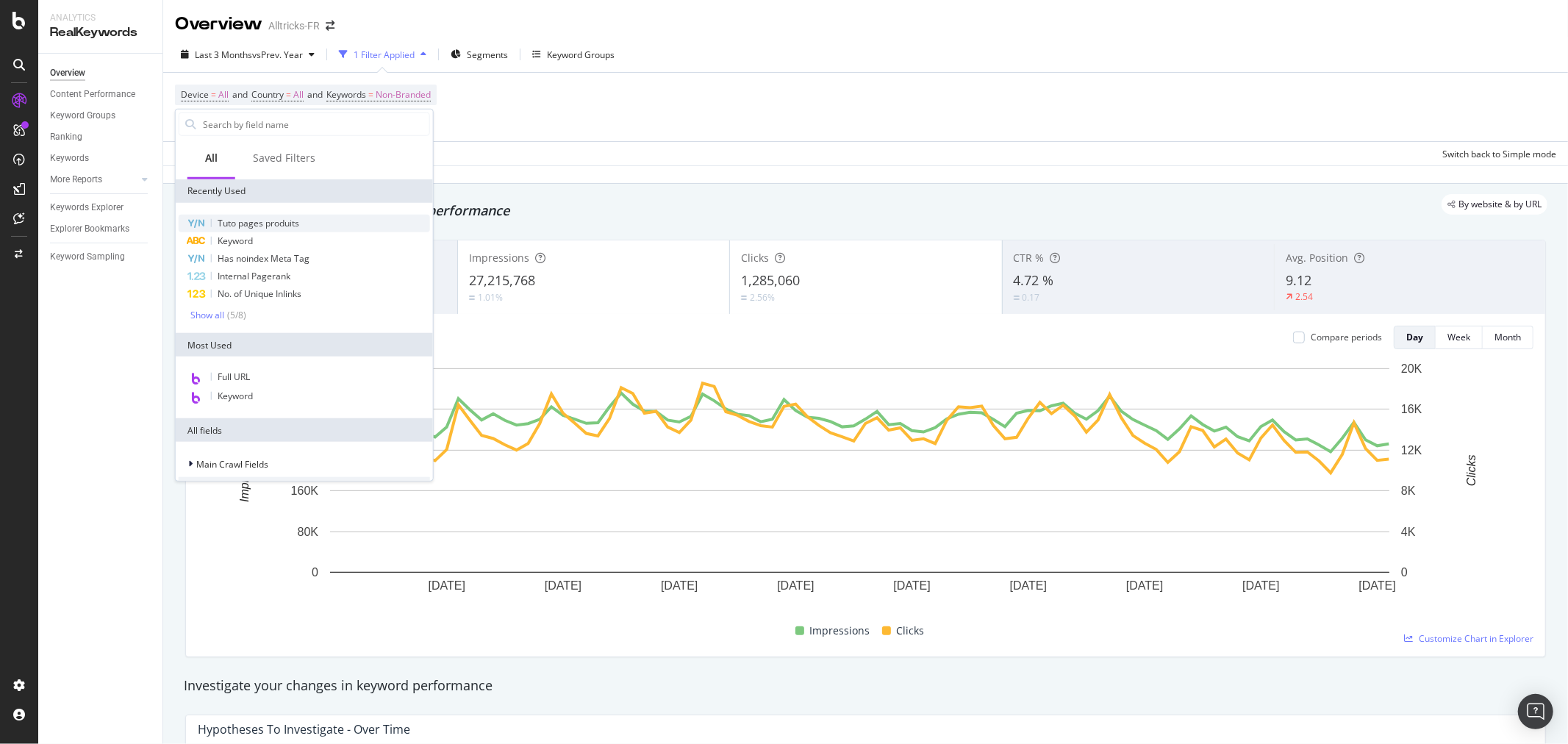
click at [277, 224] on span "Tuto pages produits" at bounding box center [258, 223] width 81 height 12
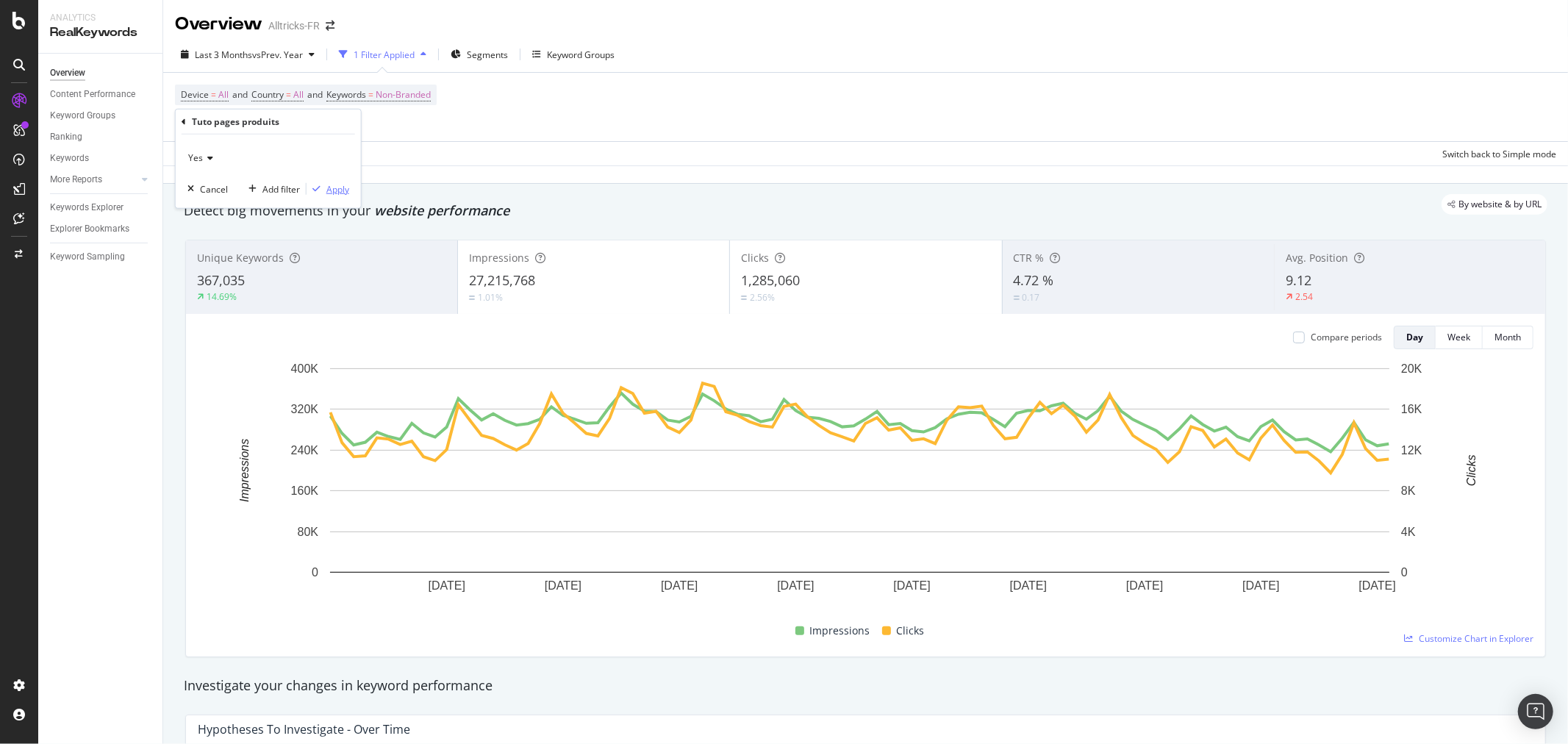
click at [334, 184] on div "Apply" at bounding box center [338, 188] width 23 height 12
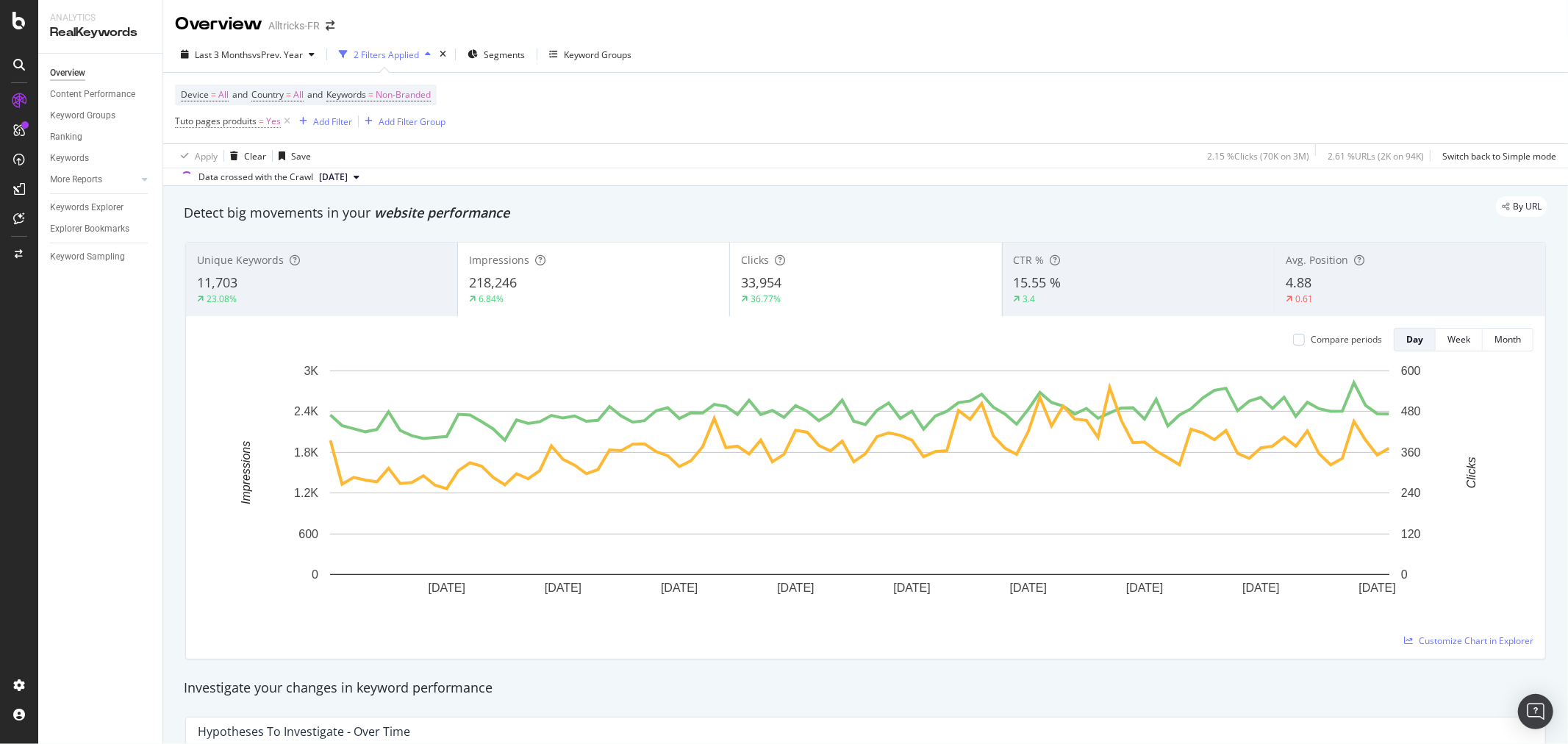
click at [254, 123] on span "Tuto pages produits" at bounding box center [215, 120] width 81 height 12
click at [197, 158] on span "Yes" at bounding box center [195, 157] width 15 height 12
click at [229, 201] on div "No" at bounding box center [269, 207] width 157 height 19
click at [335, 184] on div "Apply" at bounding box center [338, 187] width 23 height 12
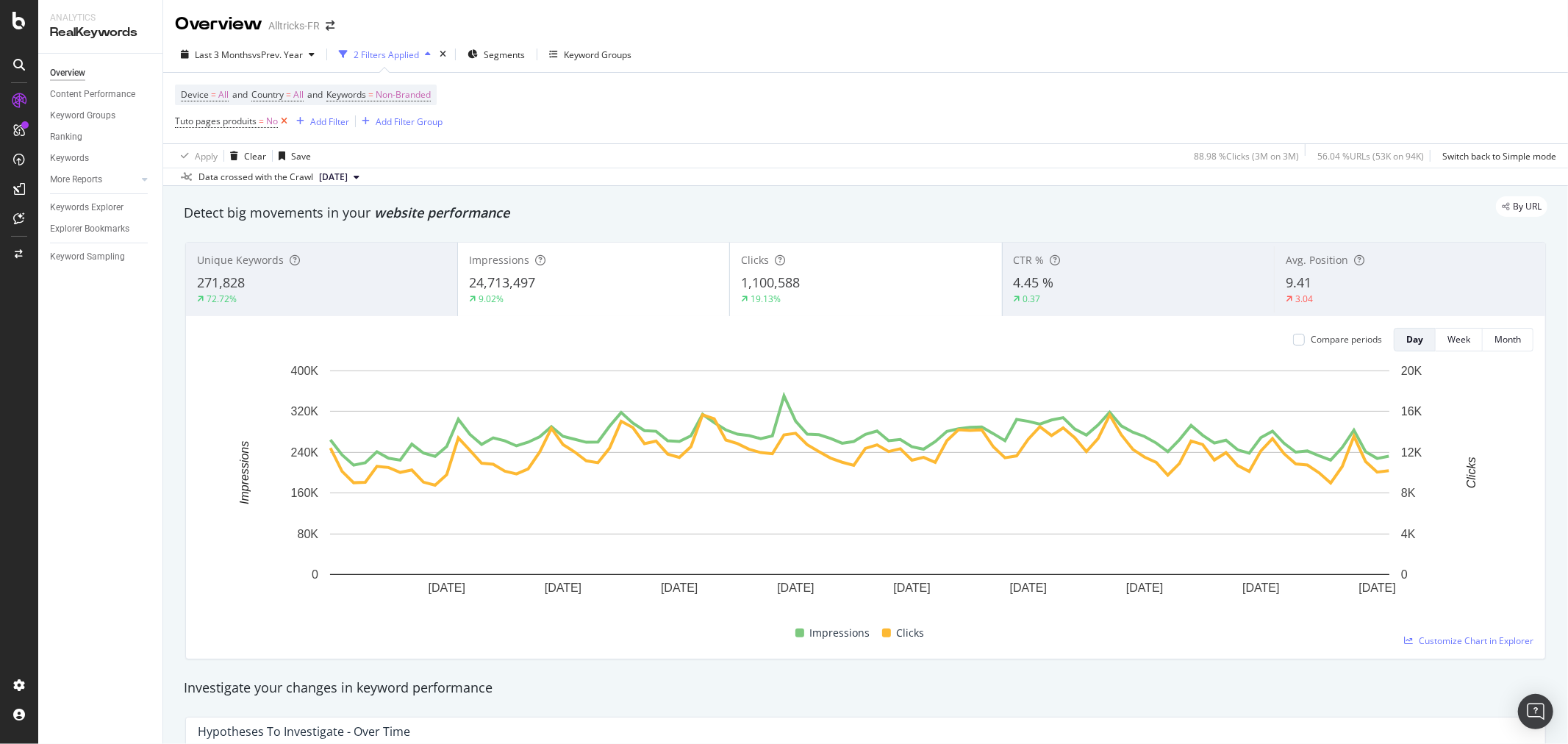
click at [284, 119] on icon at bounding box center [283, 121] width 12 height 15
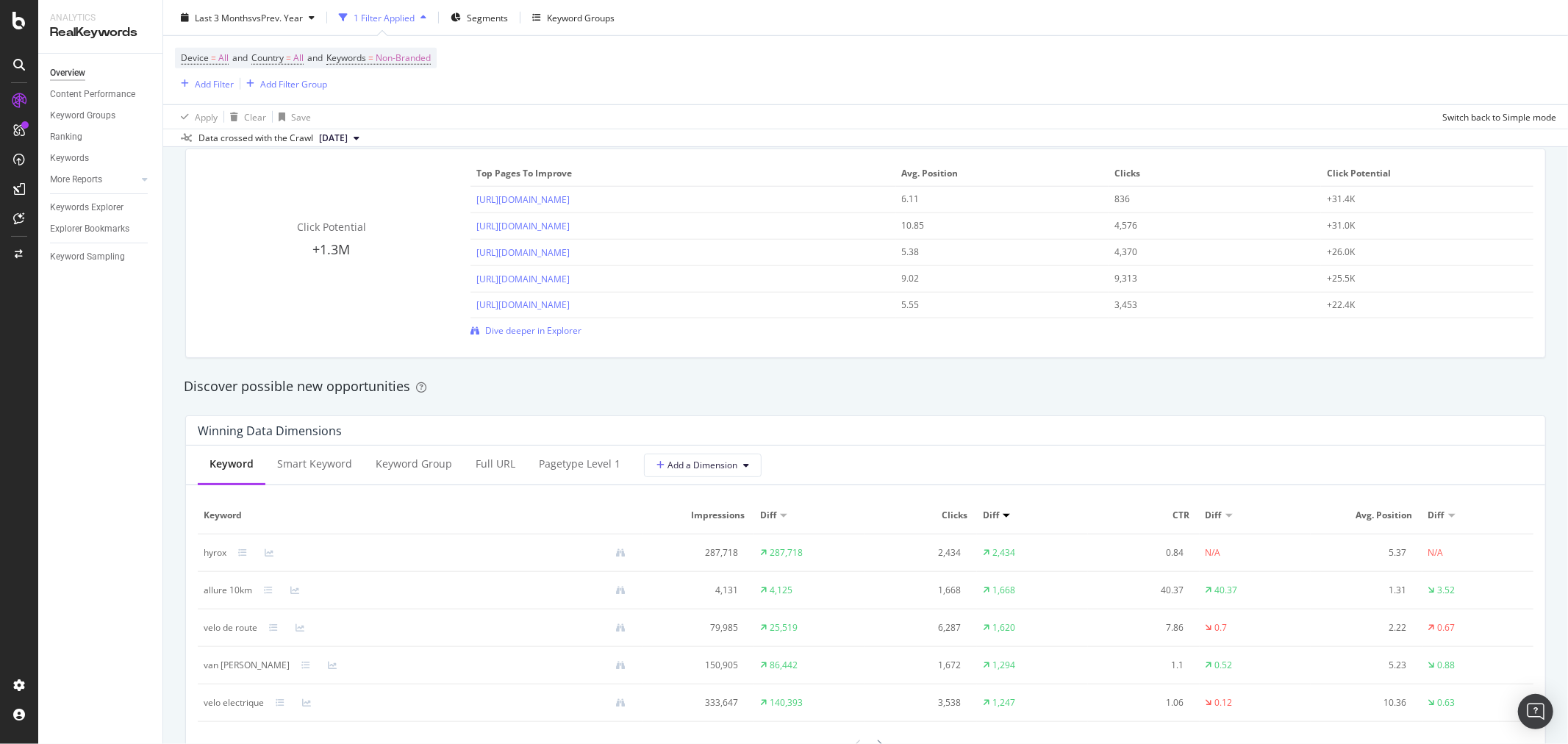
scroll to position [1306, 0]
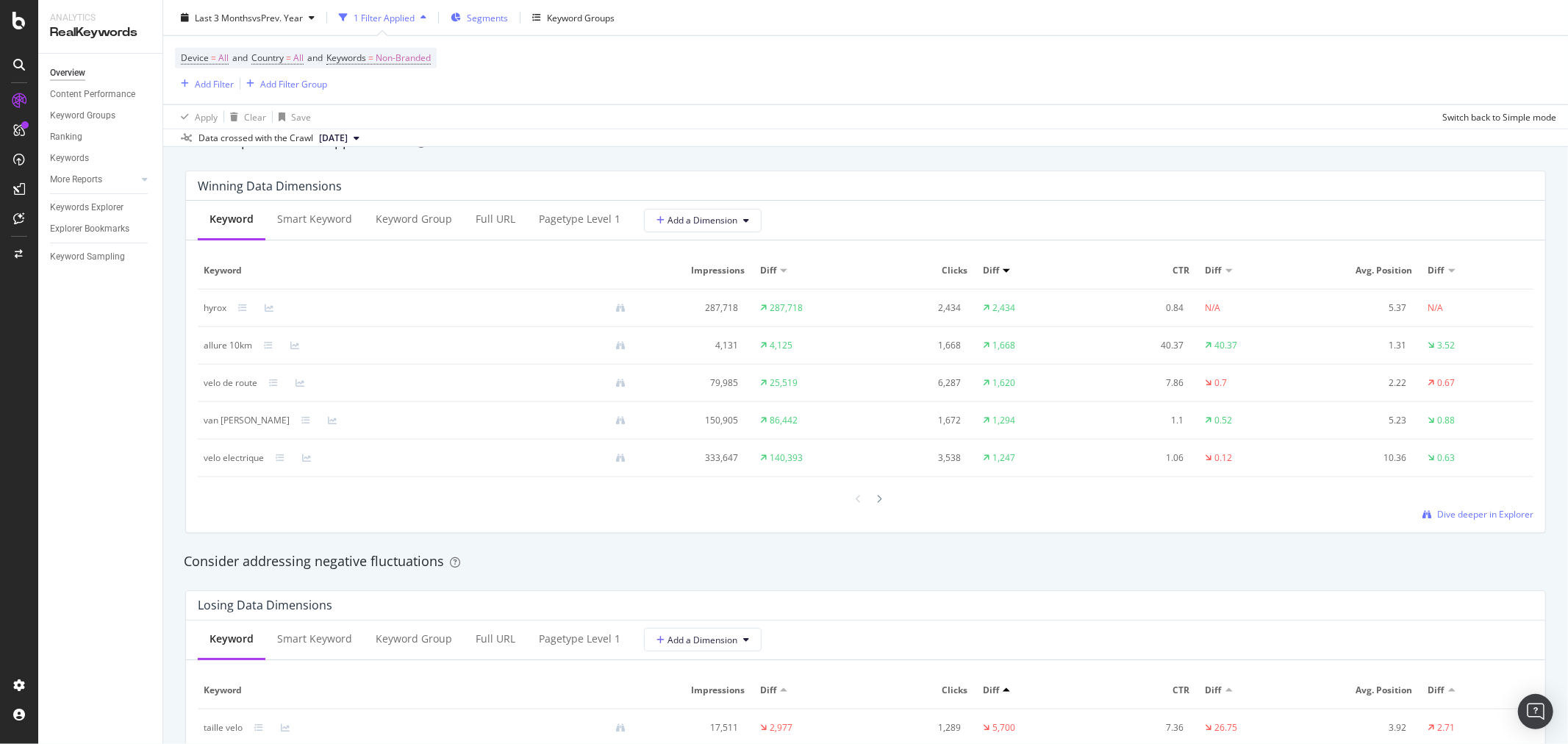
click at [466, 15] on div "Segments" at bounding box center [479, 17] width 57 height 22
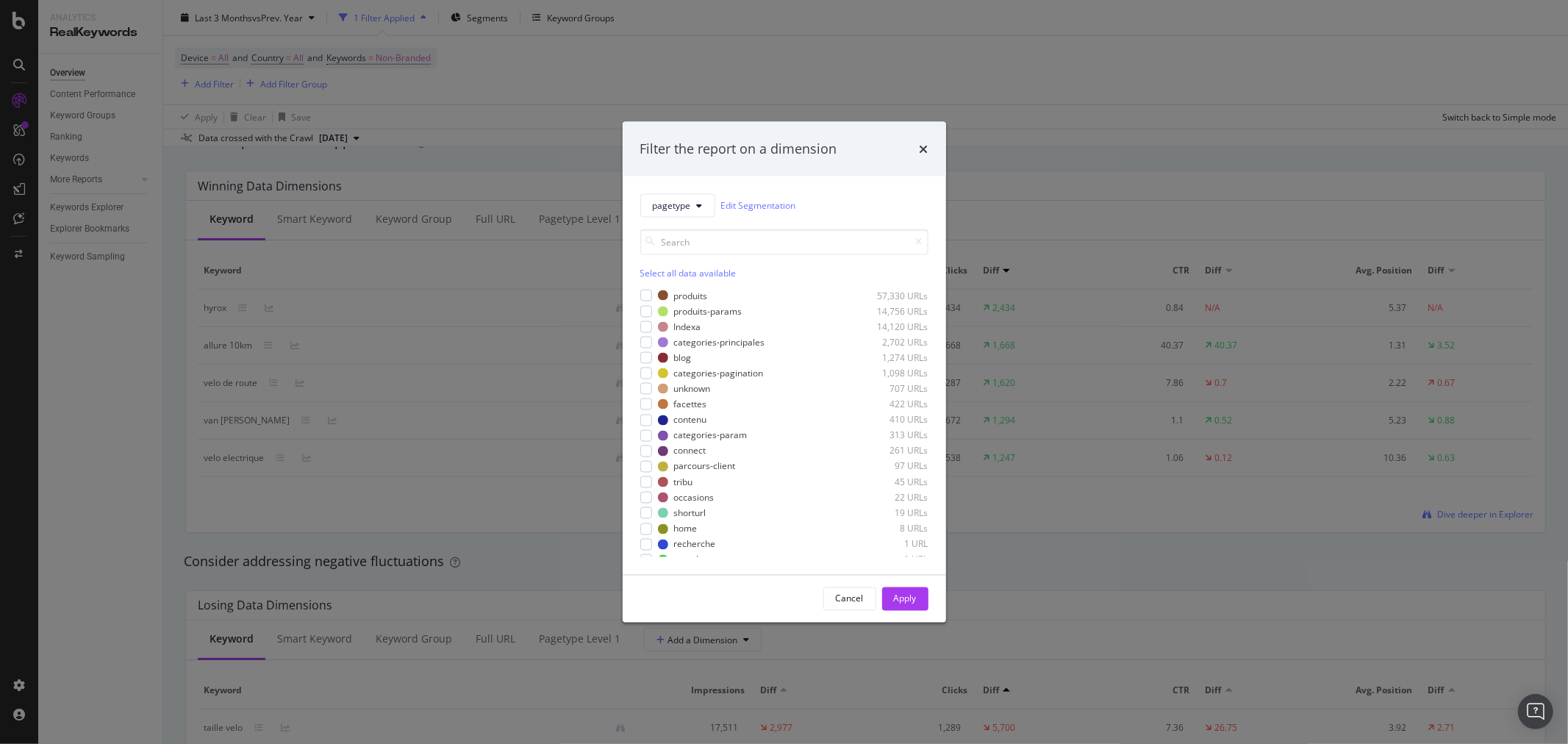
click at [917, 140] on div "Filter the report on a dimension" at bounding box center [784, 149] width 288 height 19
click at [922, 148] on icon "times" at bounding box center [924, 148] width 9 height 12
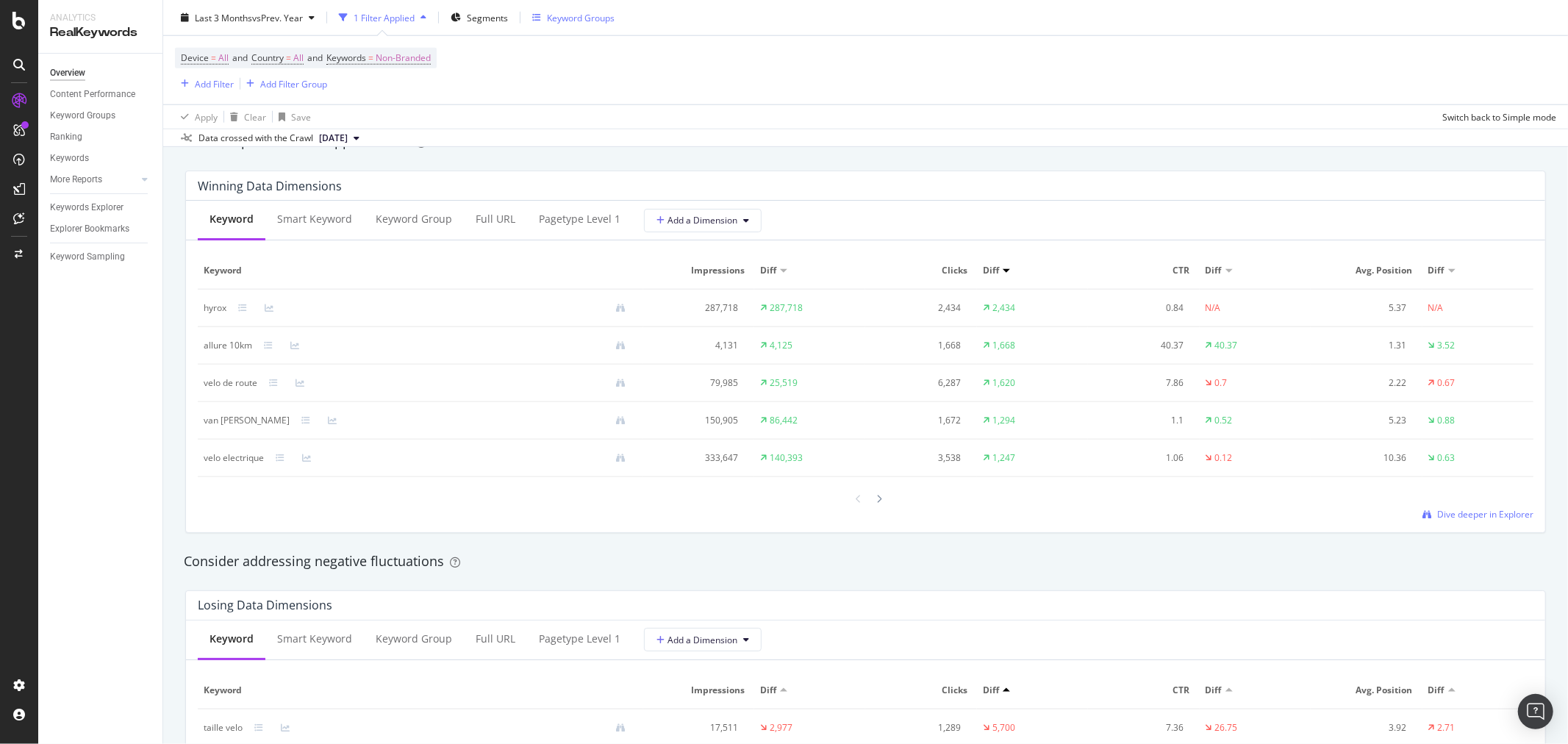
click at [595, 26] on div "Keyword Groups" at bounding box center [573, 17] width 82 height 22
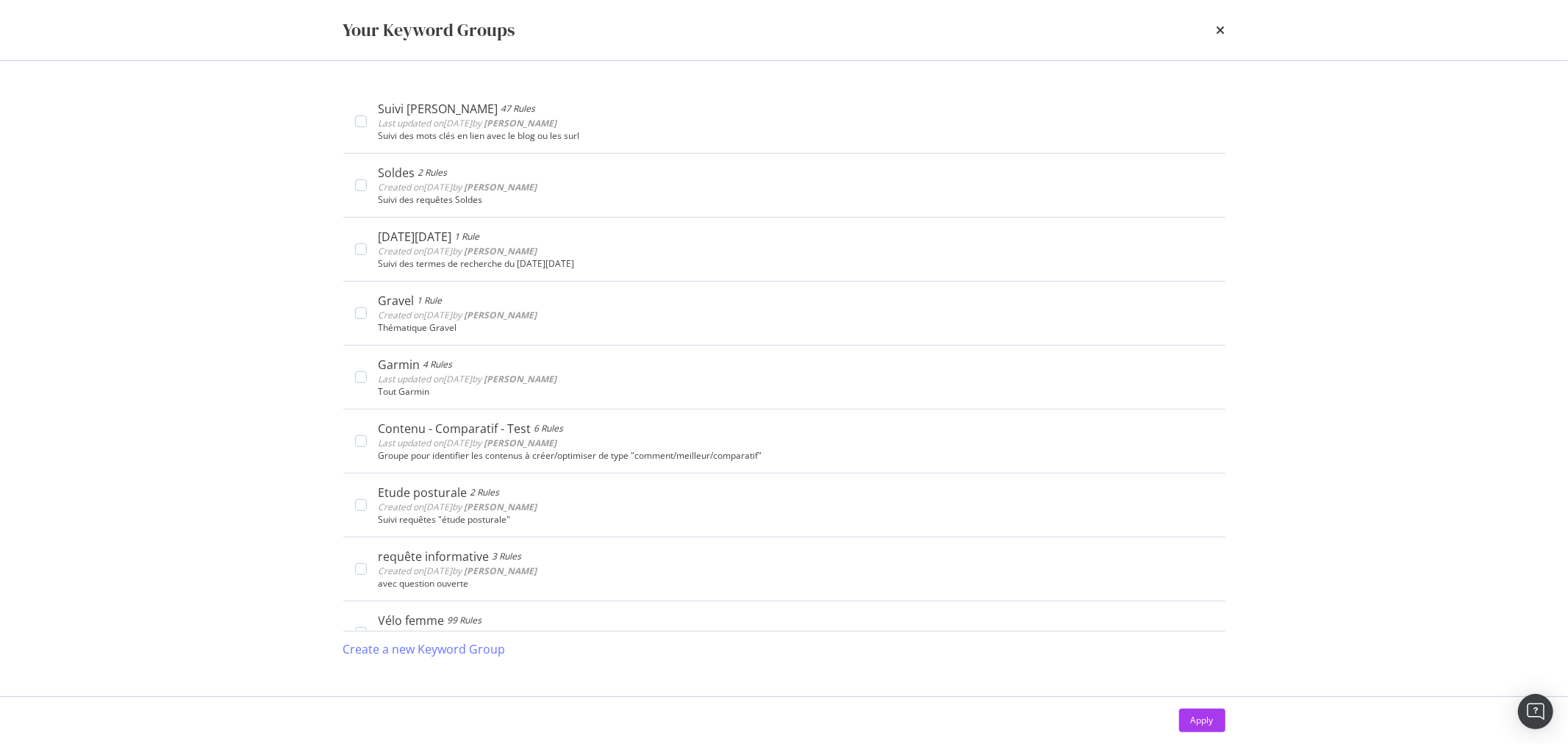
scroll to position [571, 0]
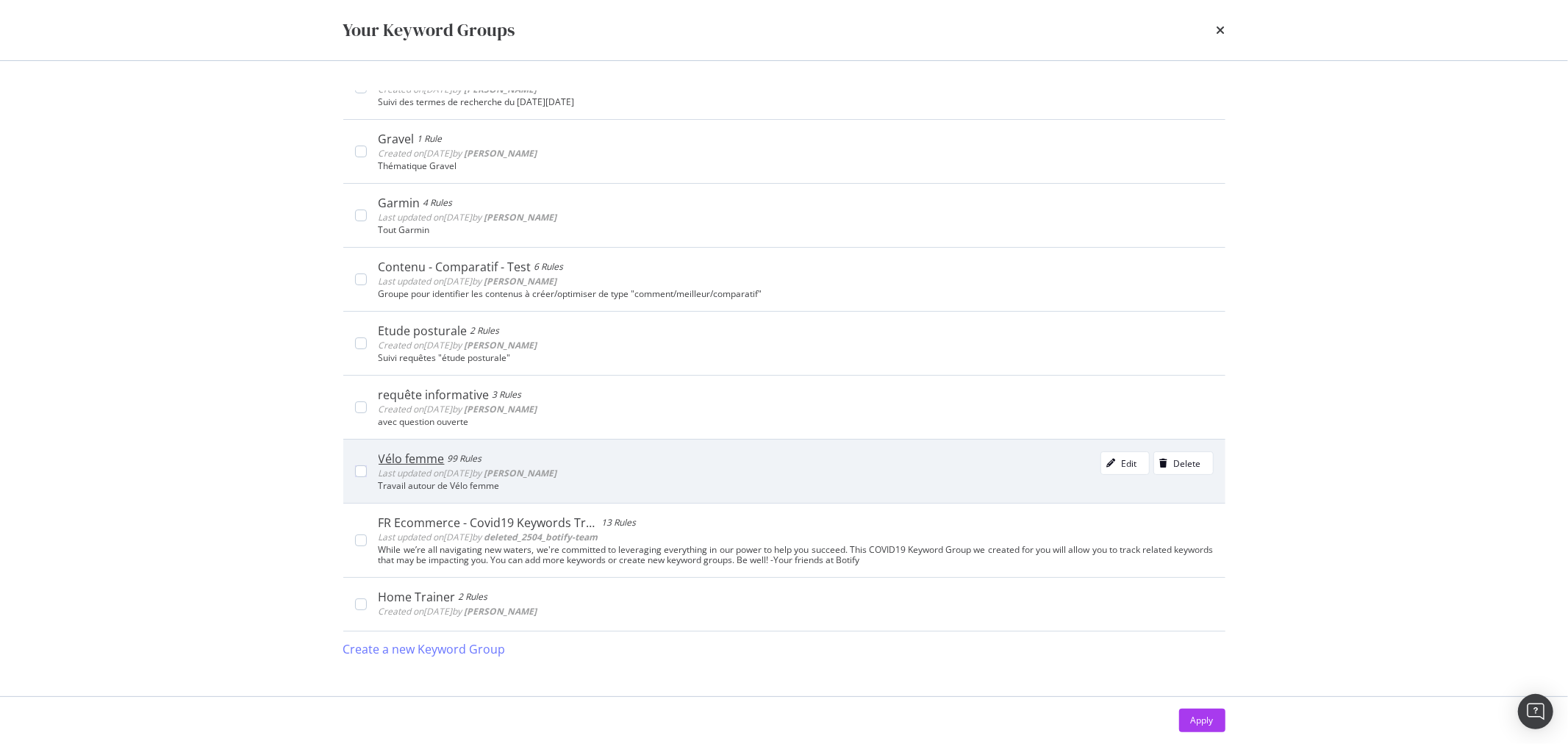
click at [407, 461] on div "Vélo femme" at bounding box center [411, 458] width 66 height 15
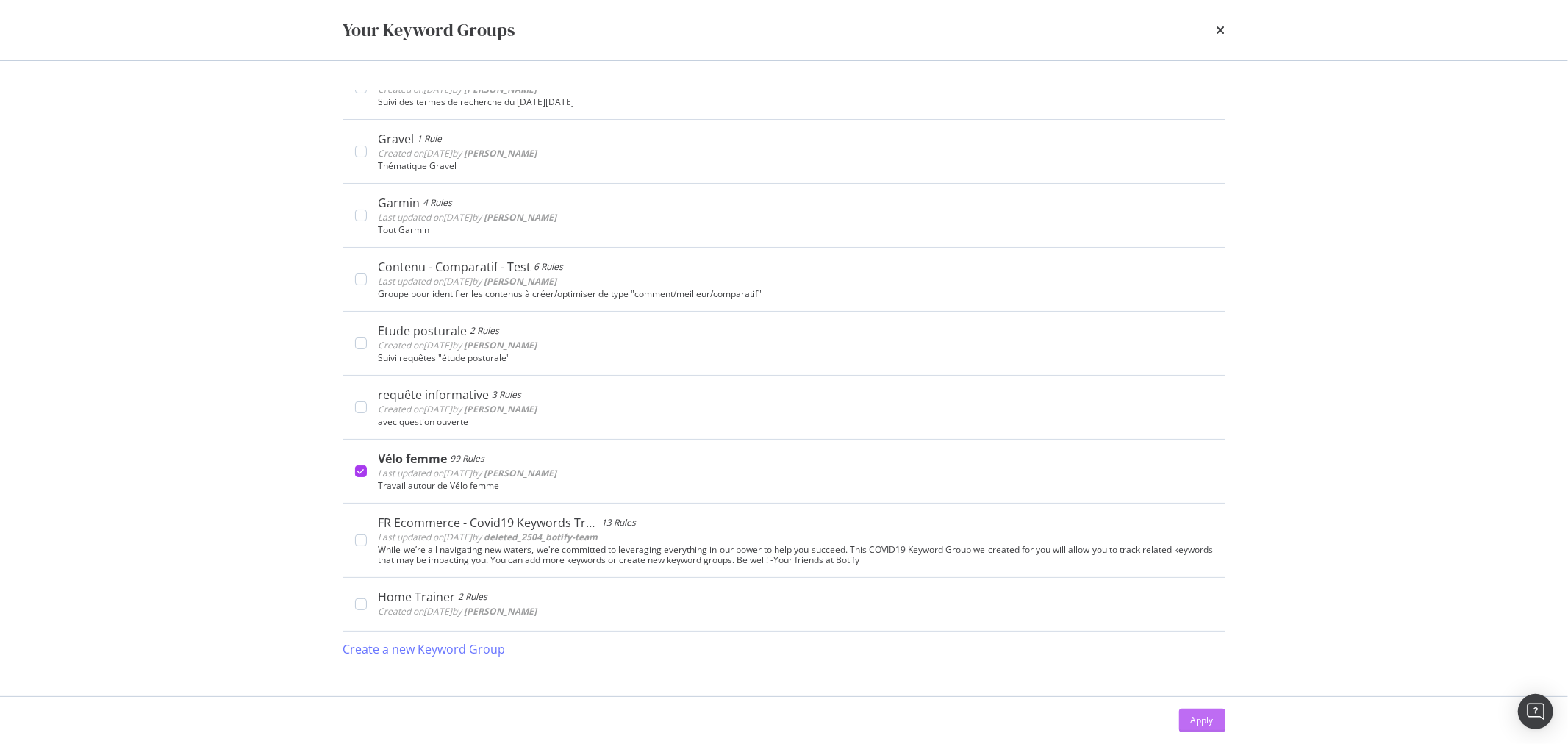
click at [1193, 722] on div "Apply" at bounding box center [1202, 720] width 23 height 12
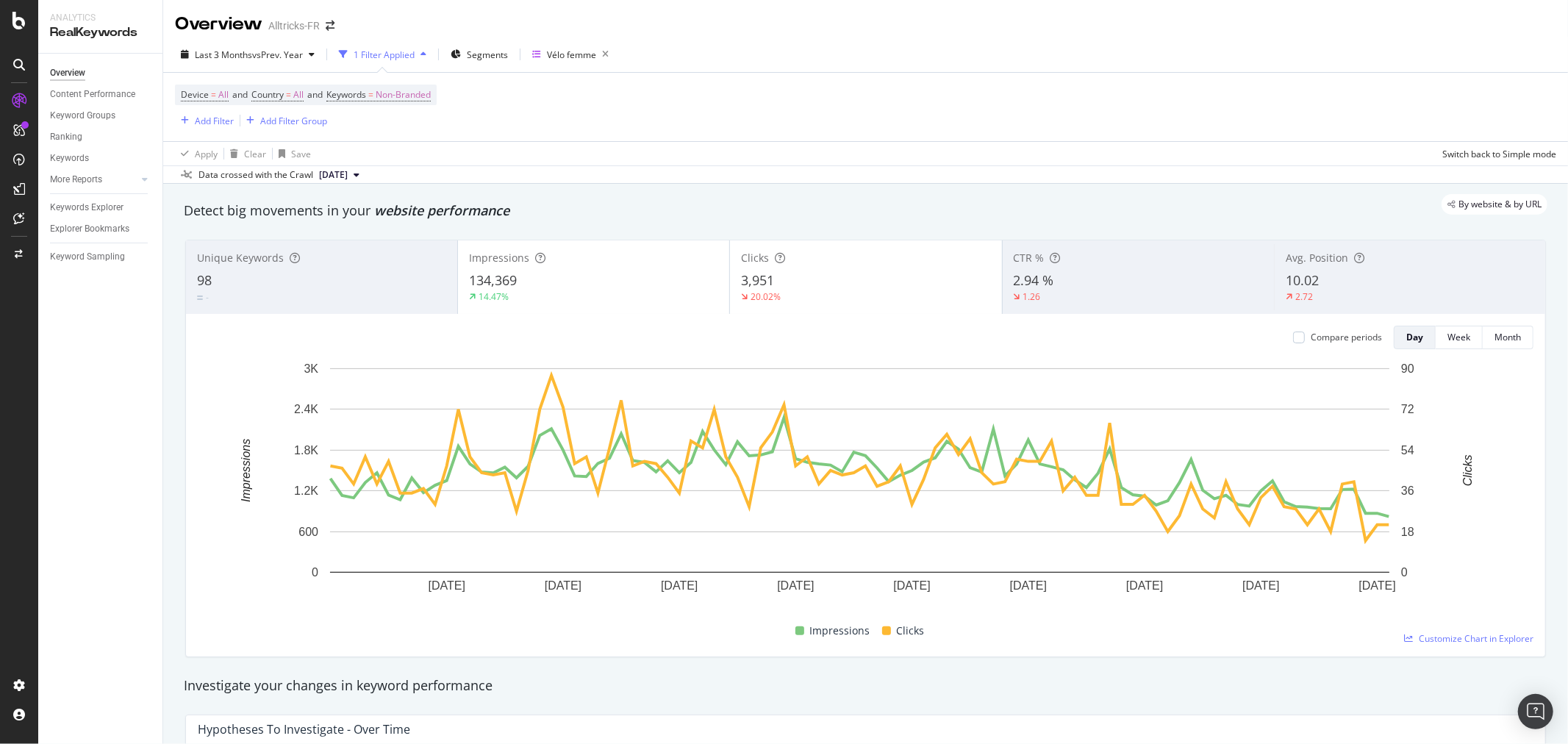
click at [1316, 282] on div "10.02" at bounding box center [1410, 281] width 248 height 19
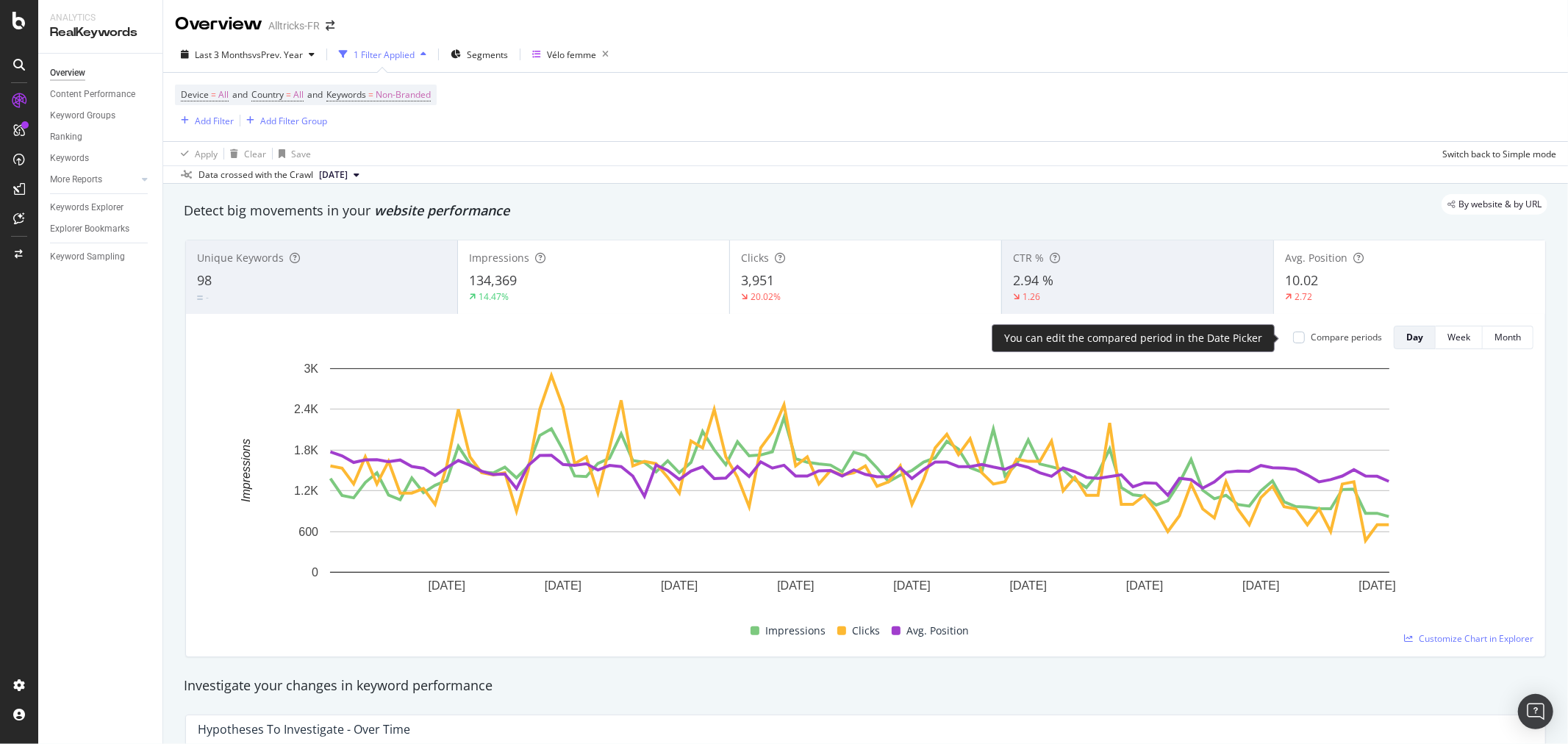
click at [1357, 341] on div "Compare periods" at bounding box center [1346, 336] width 71 height 12
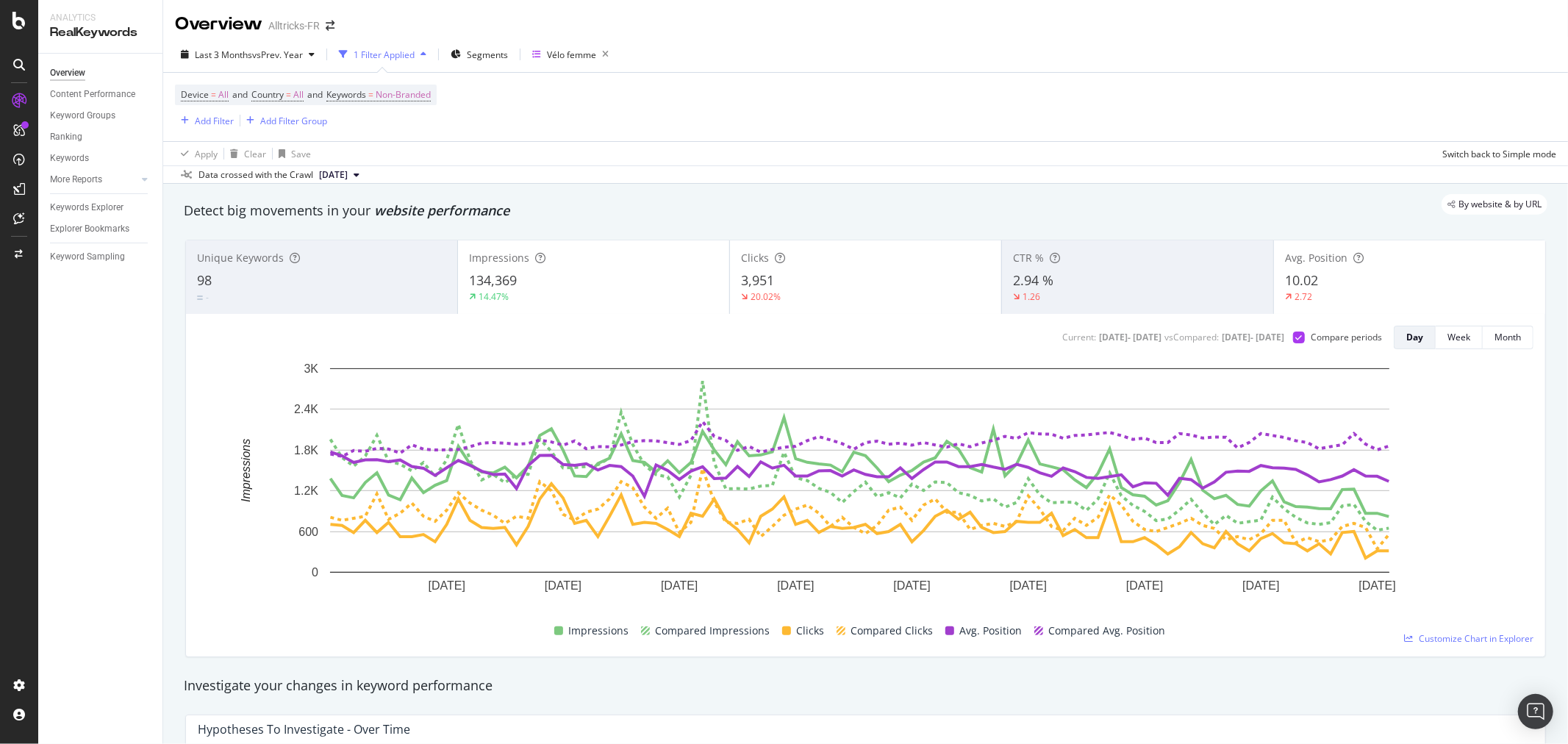
click at [1317, 278] on div "10.02" at bounding box center [1409, 281] width 249 height 19
